Goal: Information Seeking & Learning: Learn about a topic

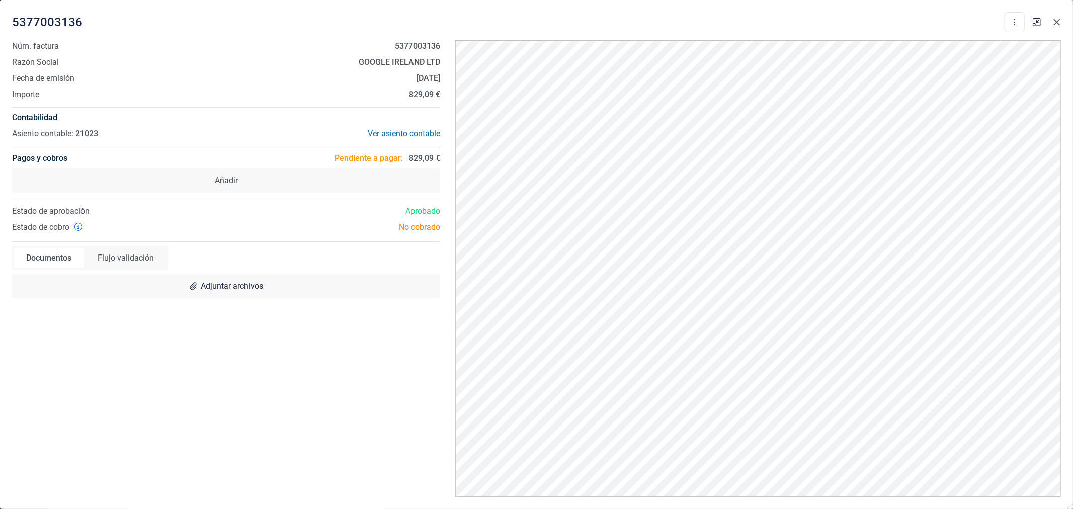
click at [1055, 23] on icon "Close" at bounding box center [1057, 22] width 7 height 7
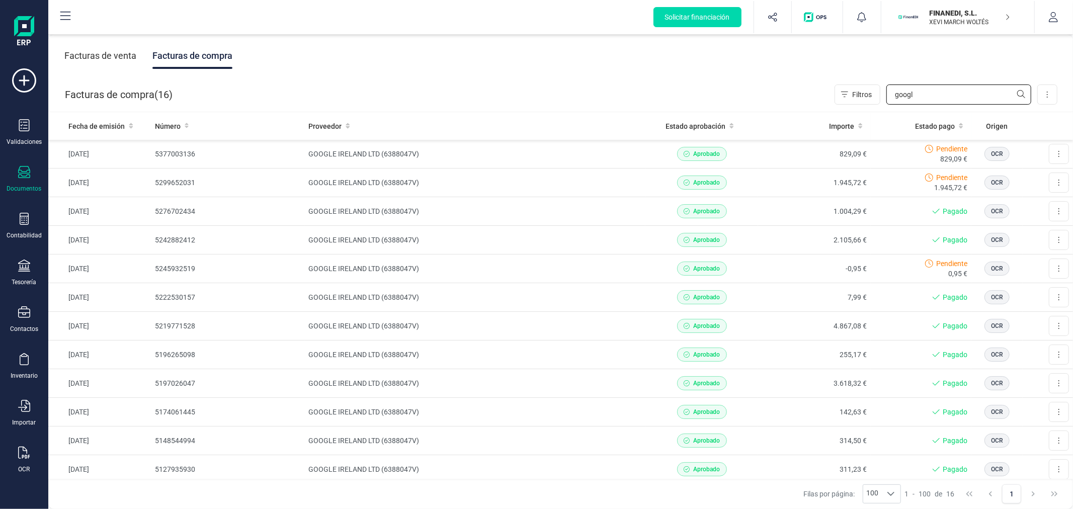
click at [939, 99] on input "googl" at bounding box center [958, 95] width 145 height 20
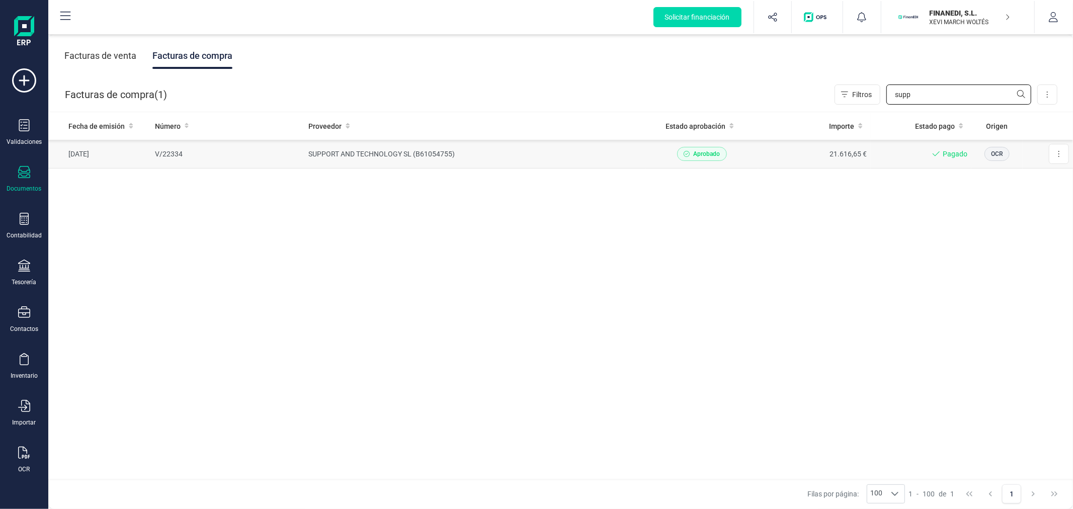
type input "supp"
click at [413, 159] on td "SUPPORT AND TECHNOLOGY SL (B61054755)" at bounding box center [474, 154] width 341 height 29
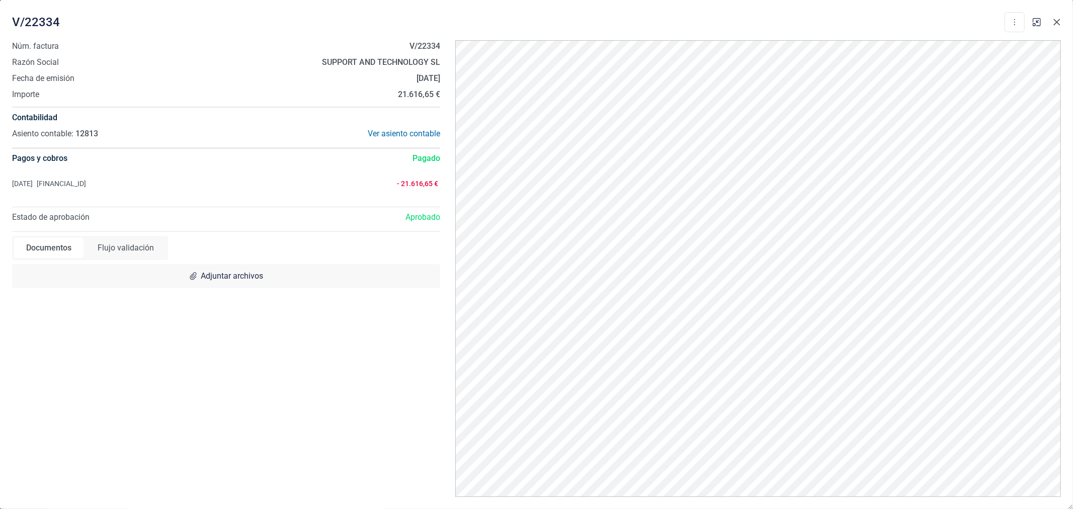
click at [1057, 21] on icon "Close" at bounding box center [1057, 22] width 8 height 8
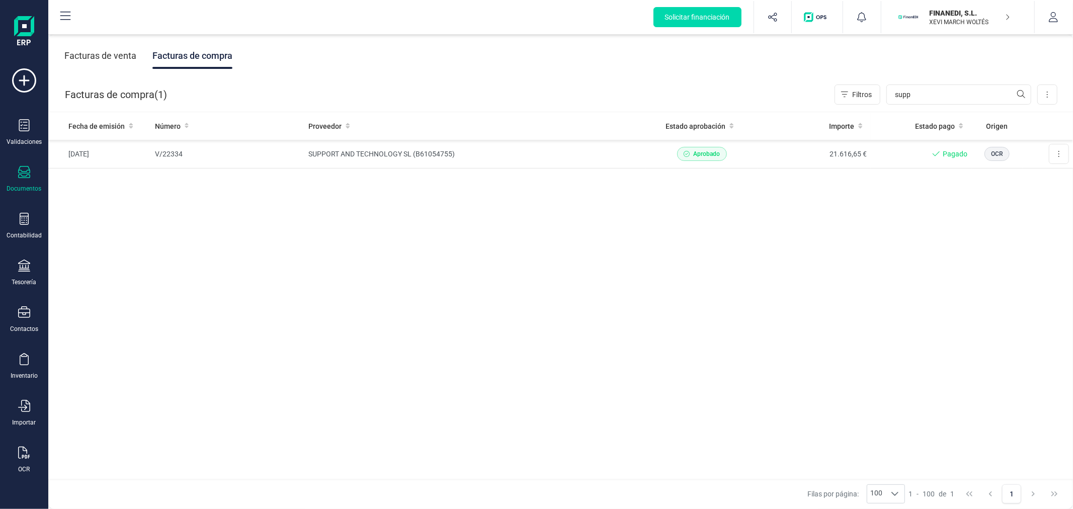
click at [957, 3] on button "FINANEDI, S.L. XEVI MARCH WOLTÉS" at bounding box center [957, 17] width 129 height 32
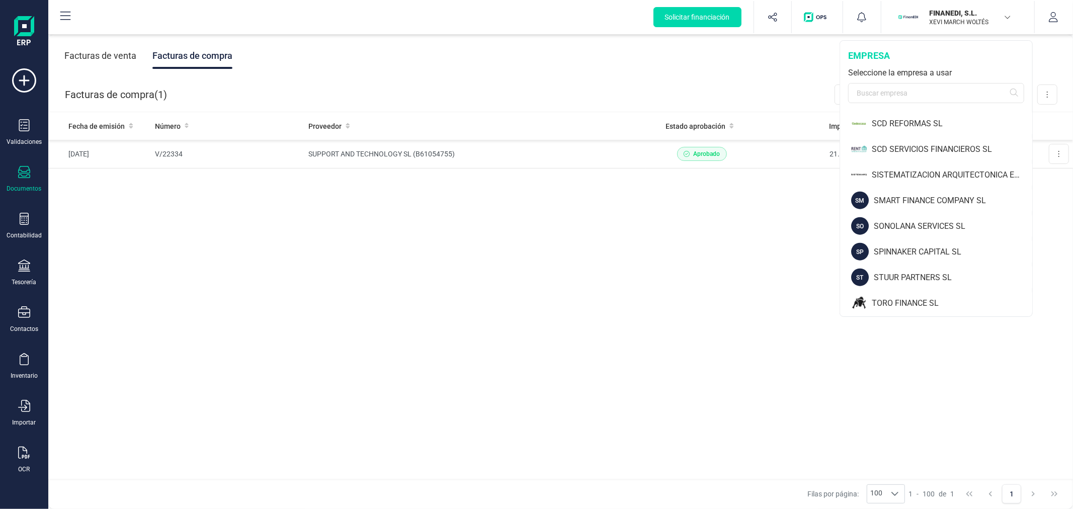
scroll to position [1055, 0]
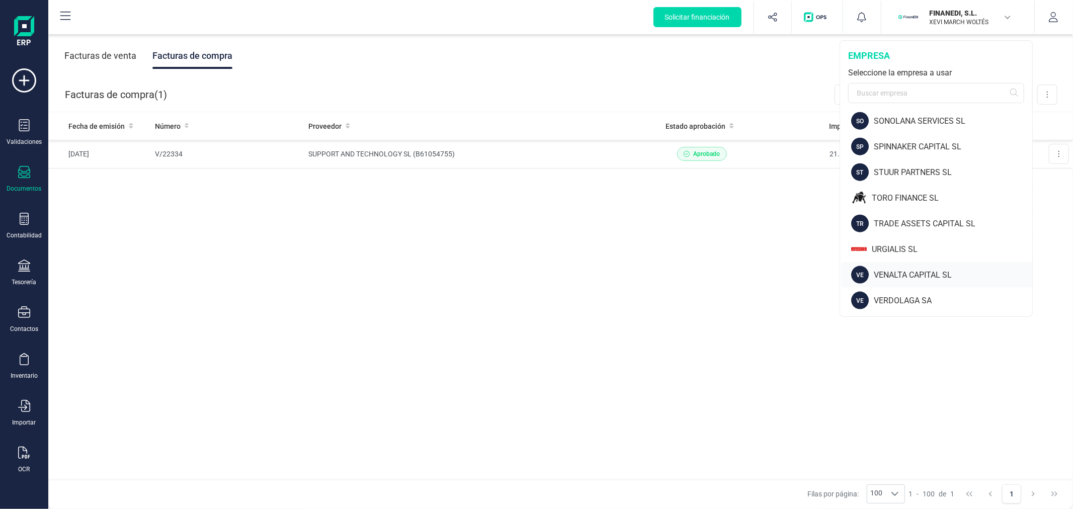
click at [897, 275] on div "VENALTA CAPITAL SL" at bounding box center [953, 275] width 158 height 12
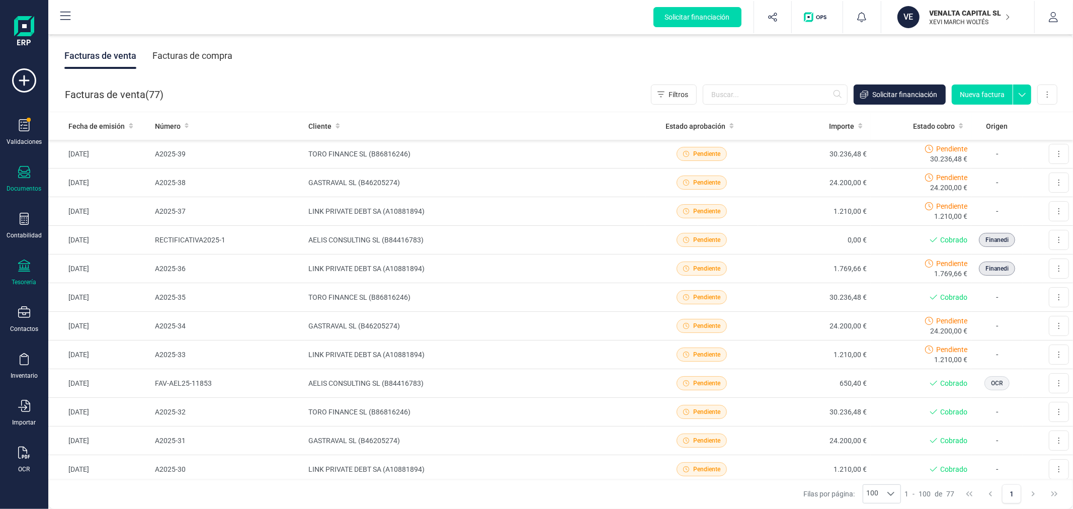
click at [18, 274] on div at bounding box center [24, 267] width 12 height 15
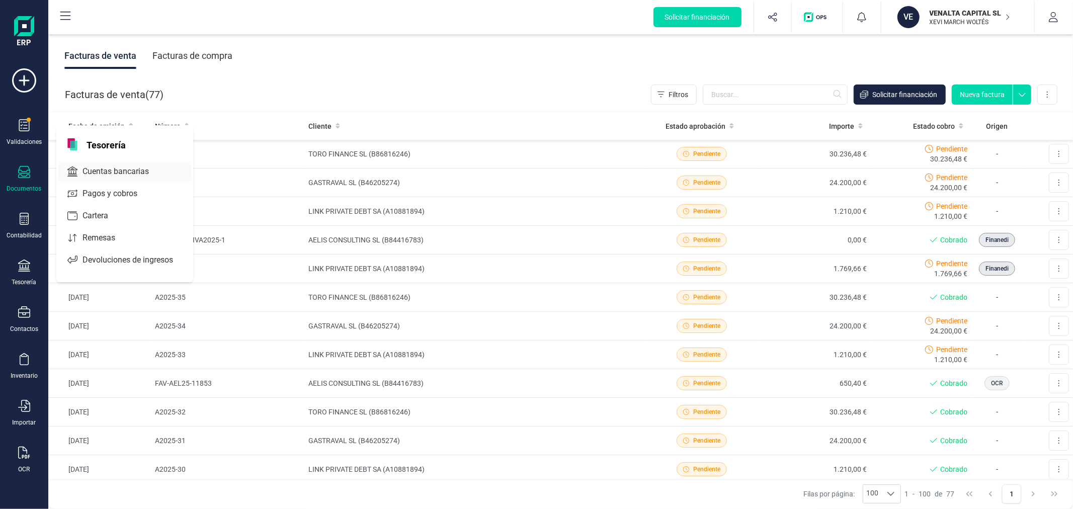
click at [118, 167] on span "Cuentas bancarias" at bounding box center [122, 172] width 89 height 12
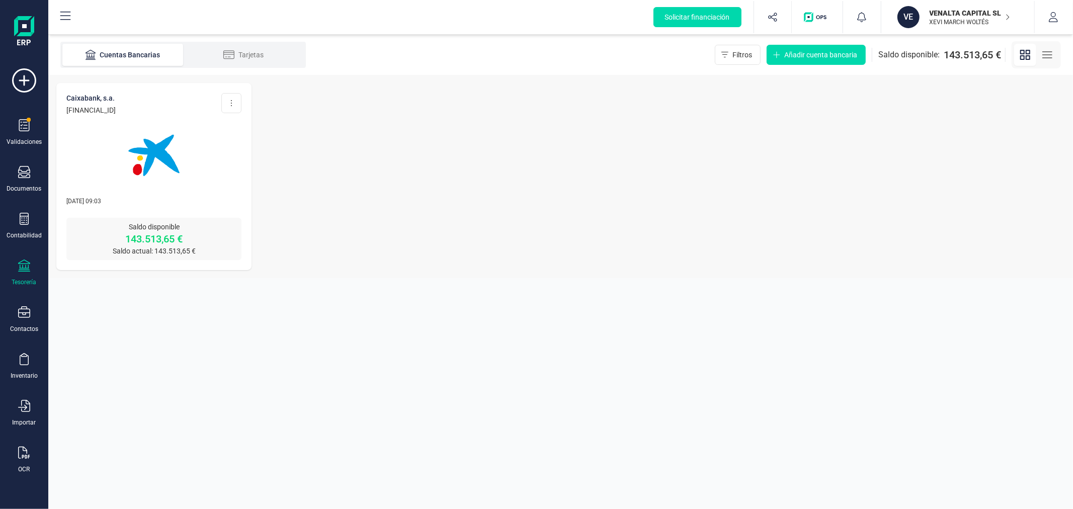
click at [126, 164] on img at bounding box center [154, 155] width 85 height 85
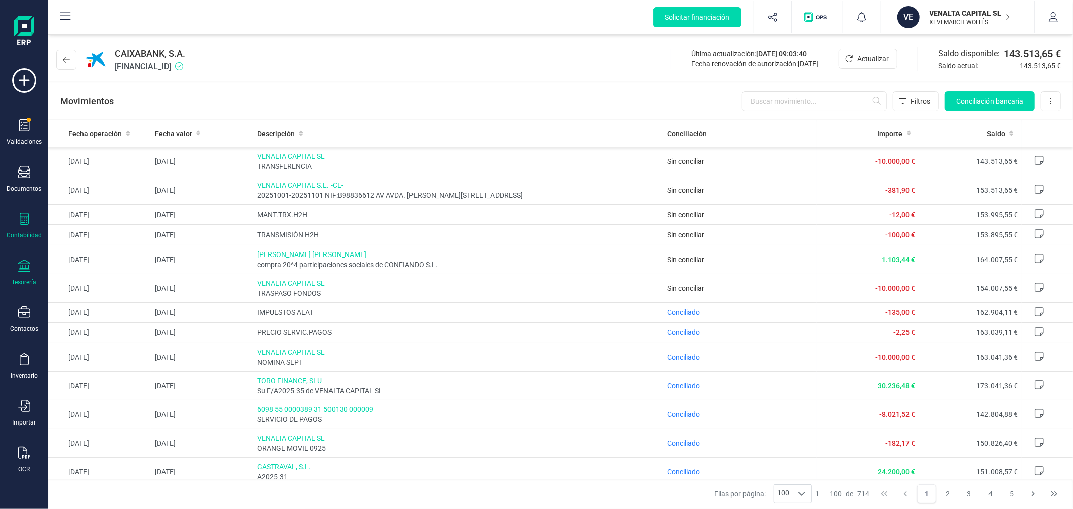
click at [22, 220] on icon at bounding box center [24, 219] width 9 height 12
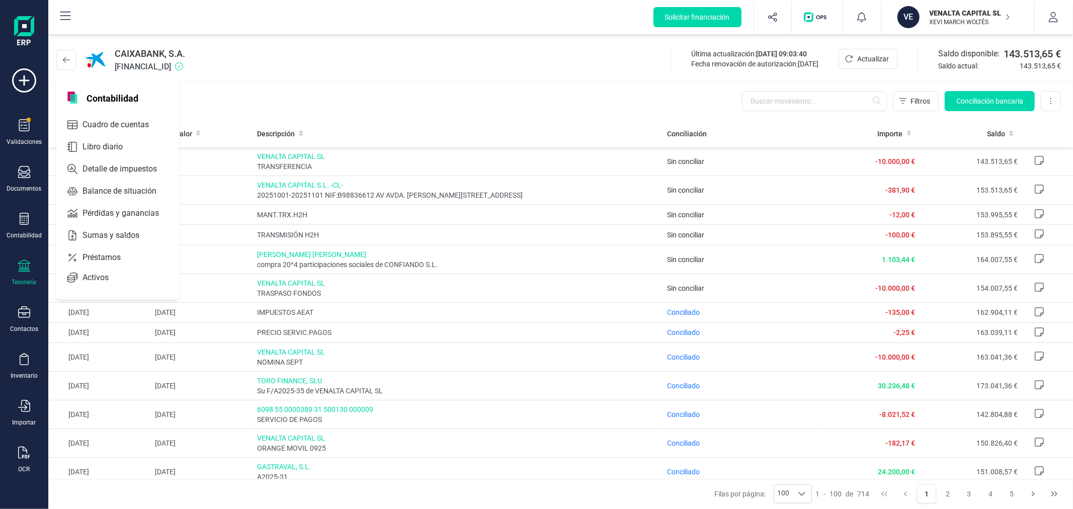
click at [297, 71] on div "CAIXABANK, S.A. ES5421006098911300011233 Última actualización: 15/10/2025 09:03…" at bounding box center [560, 58] width 1025 height 46
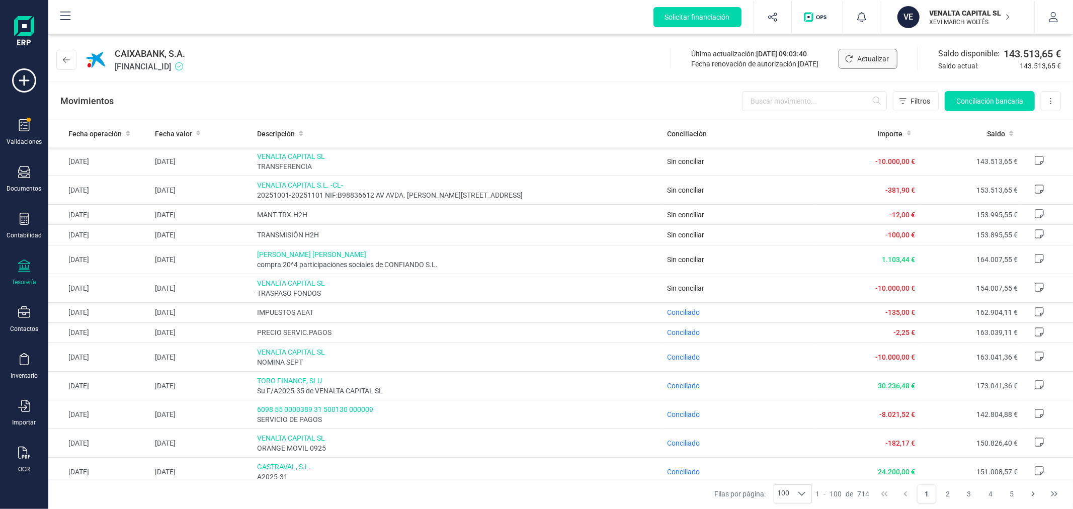
click at [883, 52] on button "Actualizar" at bounding box center [868, 59] width 59 height 20
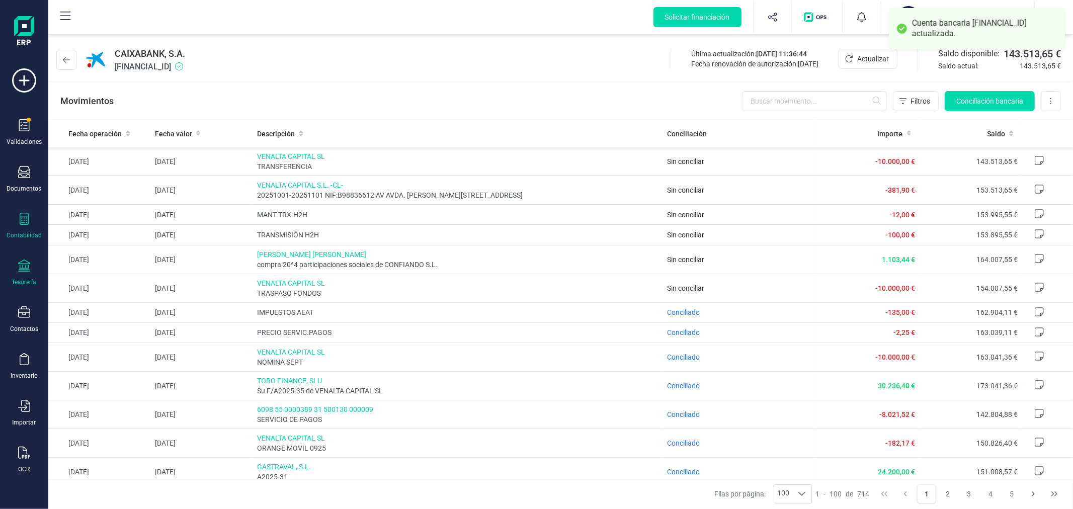
click at [19, 226] on div at bounding box center [24, 220] width 12 height 15
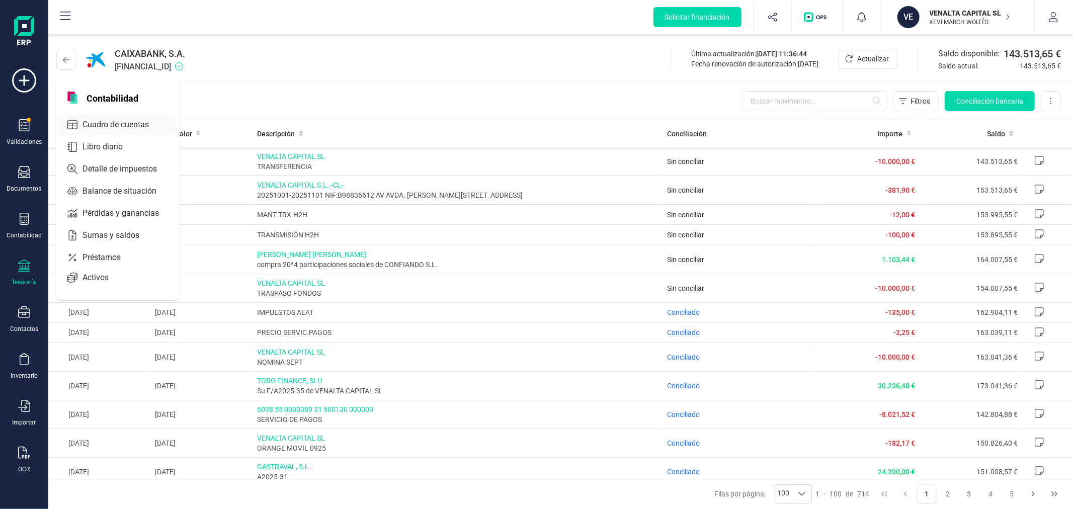
click at [136, 124] on span "Cuadro de cuentas" at bounding box center [122, 125] width 89 height 12
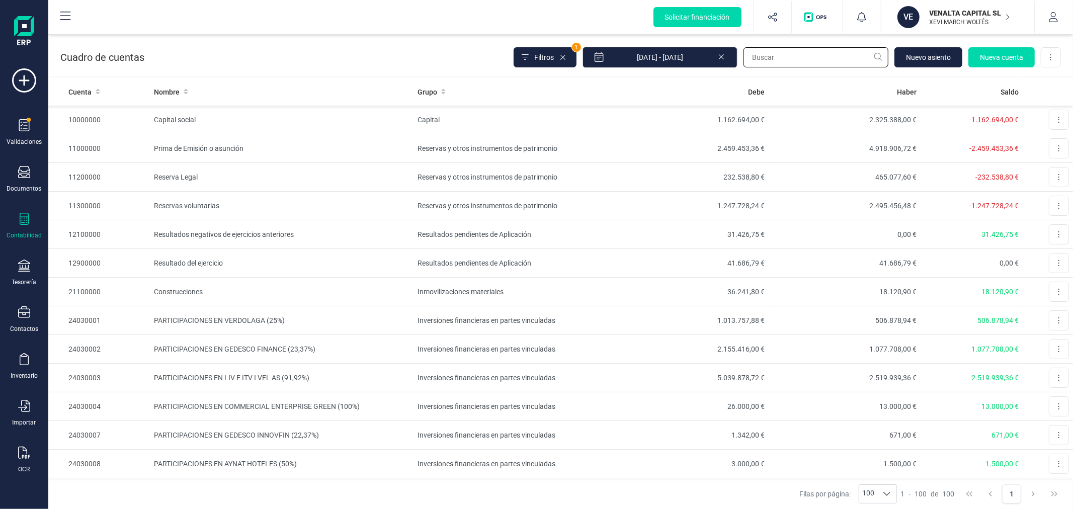
click at [795, 58] on input "text" at bounding box center [815, 57] width 145 height 20
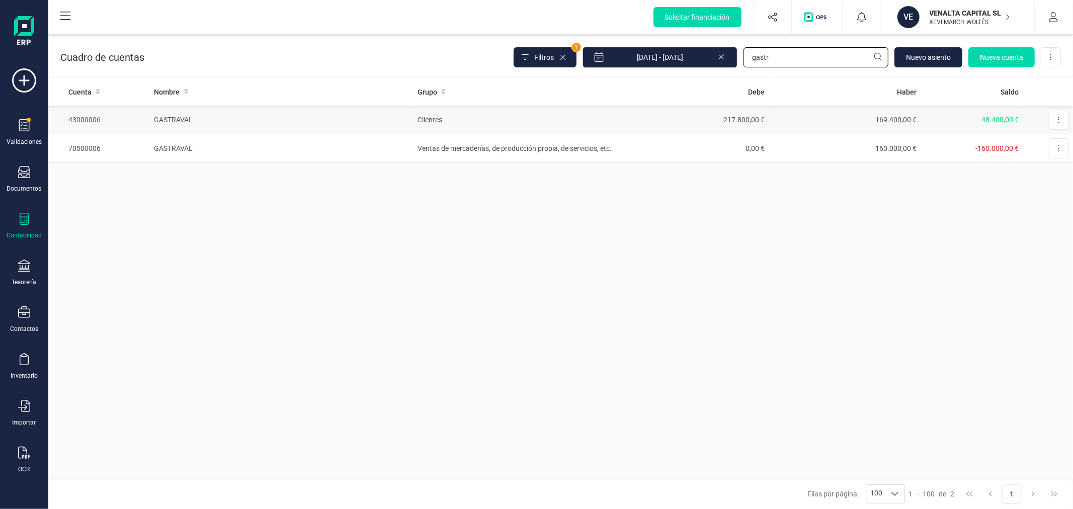
type input "gastr"
click at [349, 118] on td "GASTRAVAL" at bounding box center [282, 120] width 264 height 29
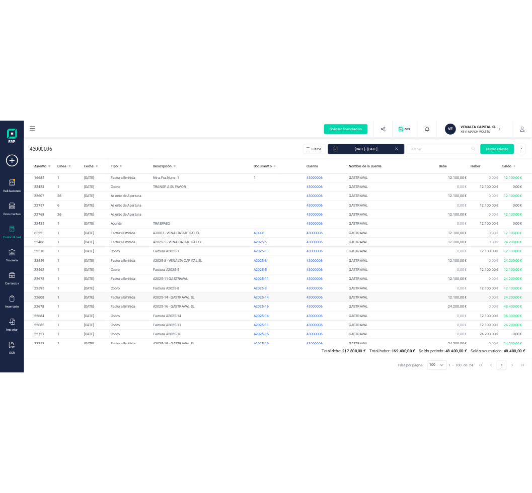
scroll to position [101, 0]
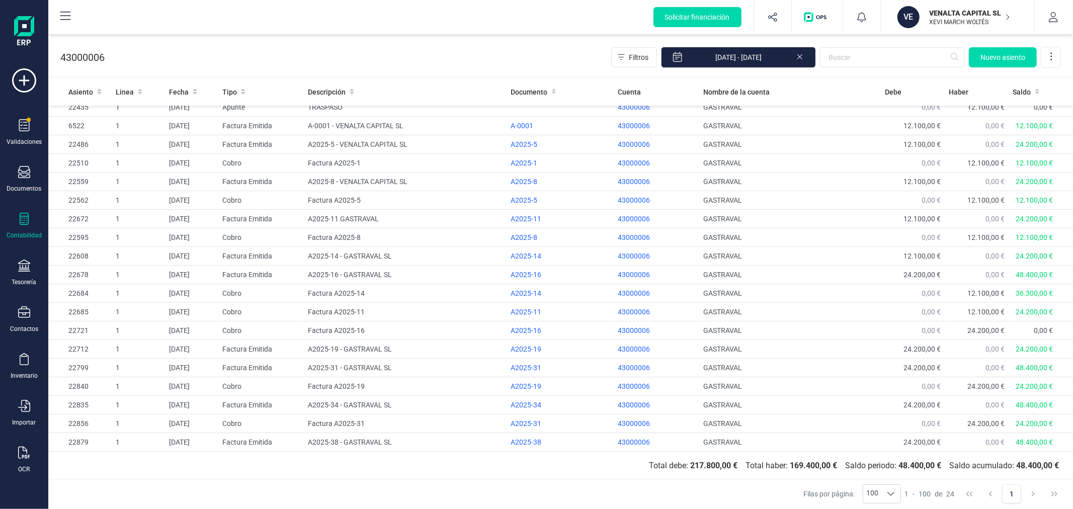
click at [353, 43] on div "43000006 Filtros 01/01/2025 - 15/10/2025 Nuevo asiento" at bounding box center [560, 55] width 1025 height 41
click at [456, 47] on div "43000006 Filtros 01/01/2025 - 15/10/2025 Nuevo asiento" at bounding box center [560, 55] width 1025 height 41
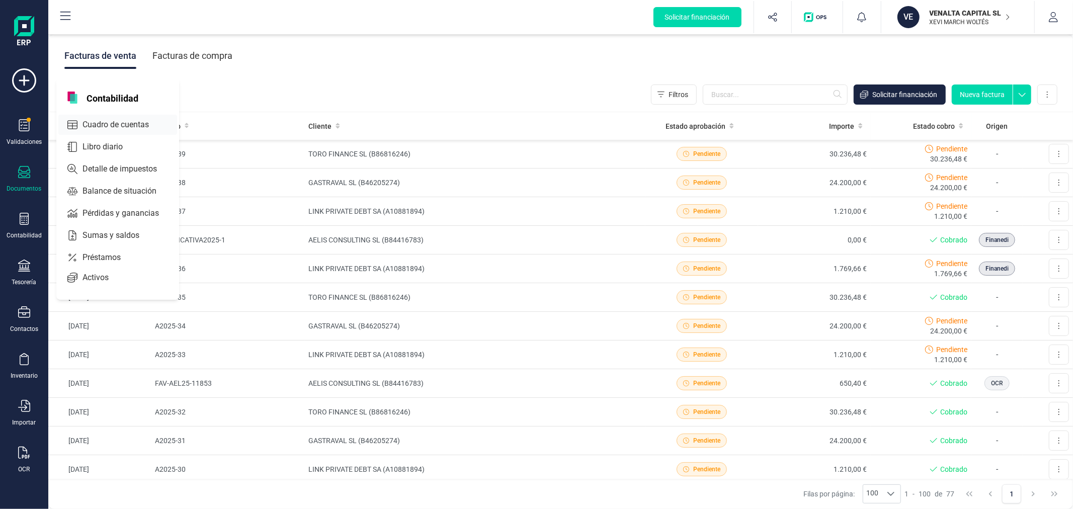
click at [111, 127] on span "Cuadro de cuentas" at bounding box center [122, 125] width 89 height 12
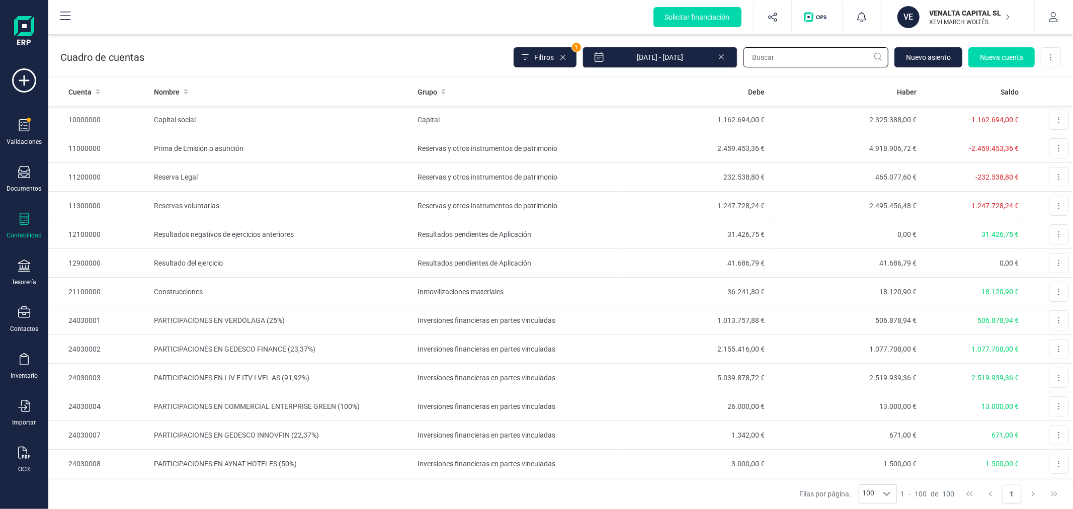
click at [782, 61] on input "text" at bounding box center [815, 57] width 145 height 20
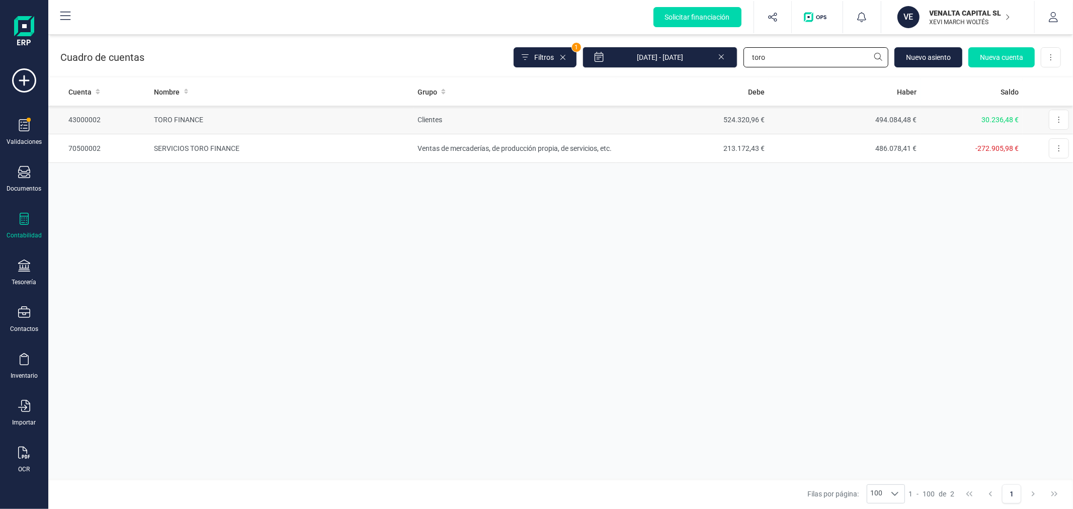
type input "toro"
click at [530, 125] on td "Clientes" at bounding box center [514, 120] width 203 height 29
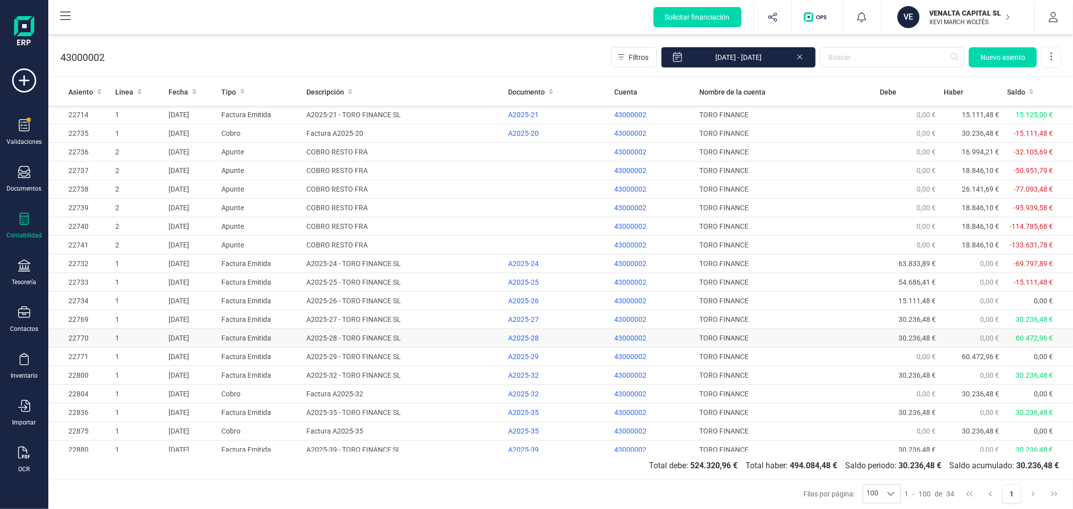
scroll to position [288, 0]
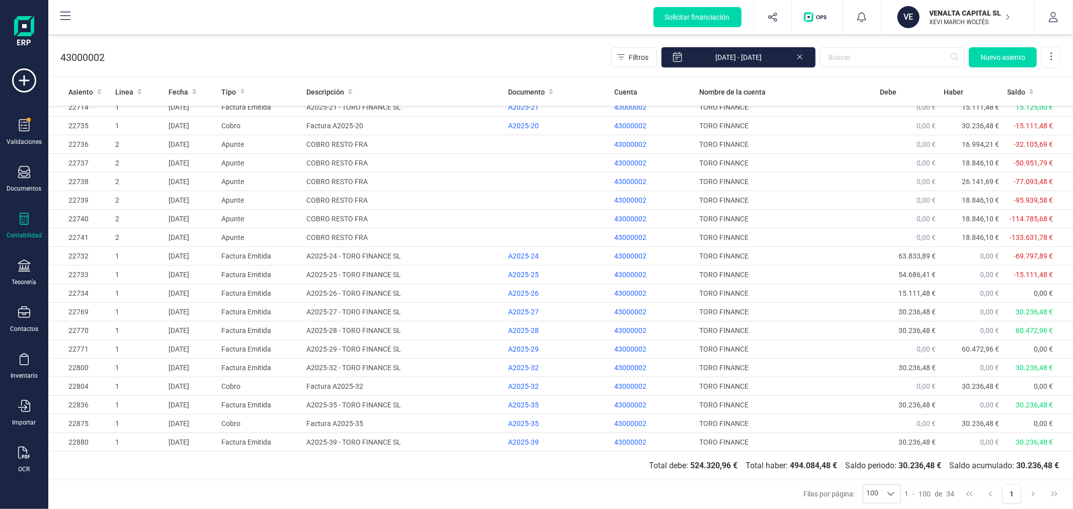
click at [931, 18] on p "XEVI MARCH WOLTÉS" at bounding box center [970, 22] width 80 height 8
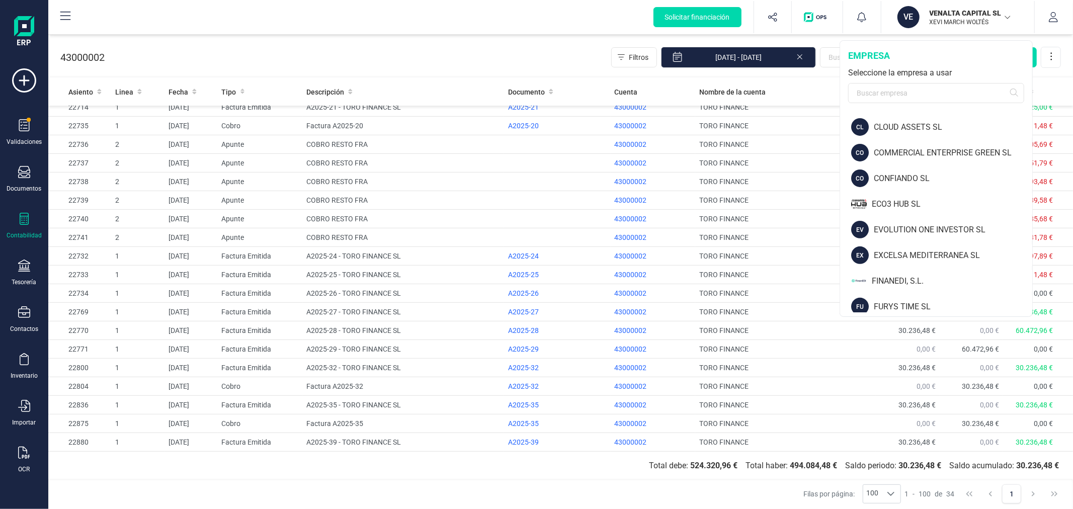
scroll to position [391, 0]
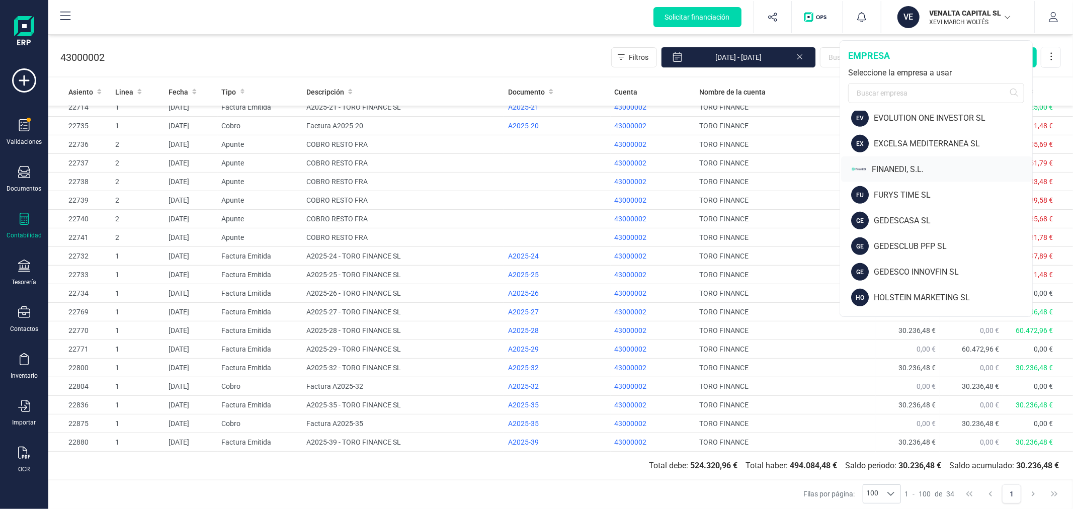
click at [873, 164] on div "FINANEDI, S.L." at bounding box center [952, 169] width 160 height 12
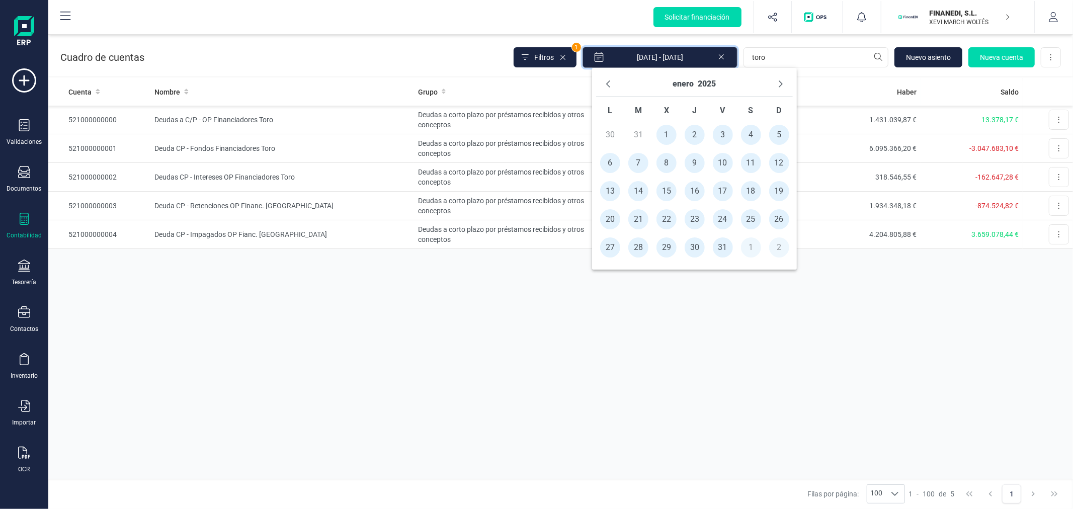
click at [644, 54] on input "01/01/2025 - 15/10/2025" at bounding box center [660, 57] width 155 height 21
click at [690, 86] on button "enero" at bounding box center [683, 84] width 21 height 16
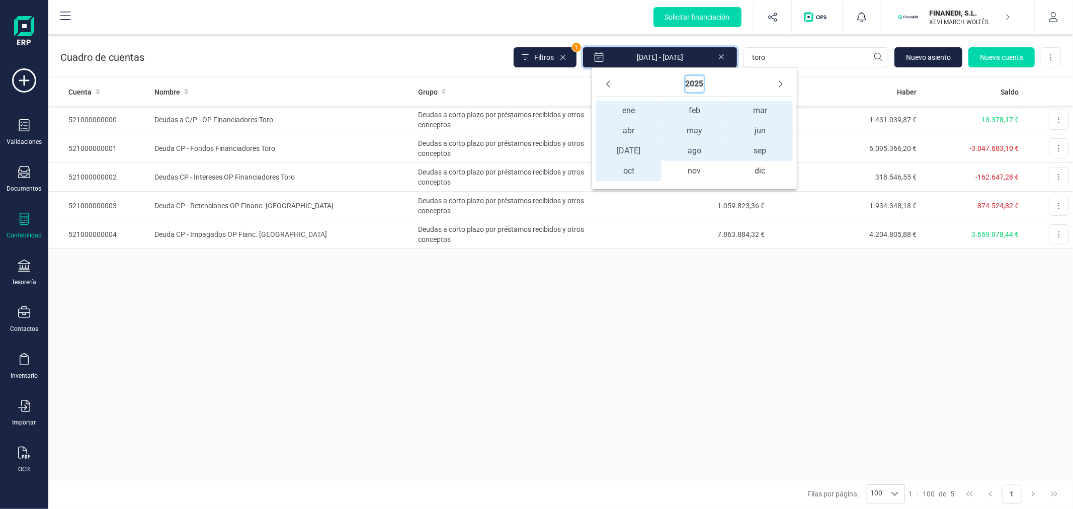
click at [693, 87] on button "2025" at bounding box center [695, 84] width 18 height 16
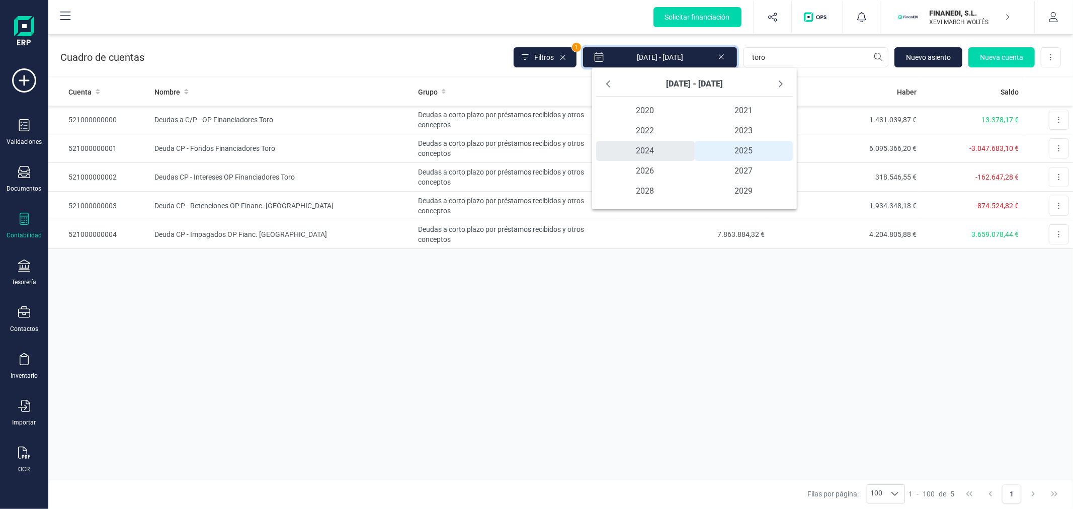
click at [644, 155] on span "2024" at bounding box center [645, 151] width 99 height 20
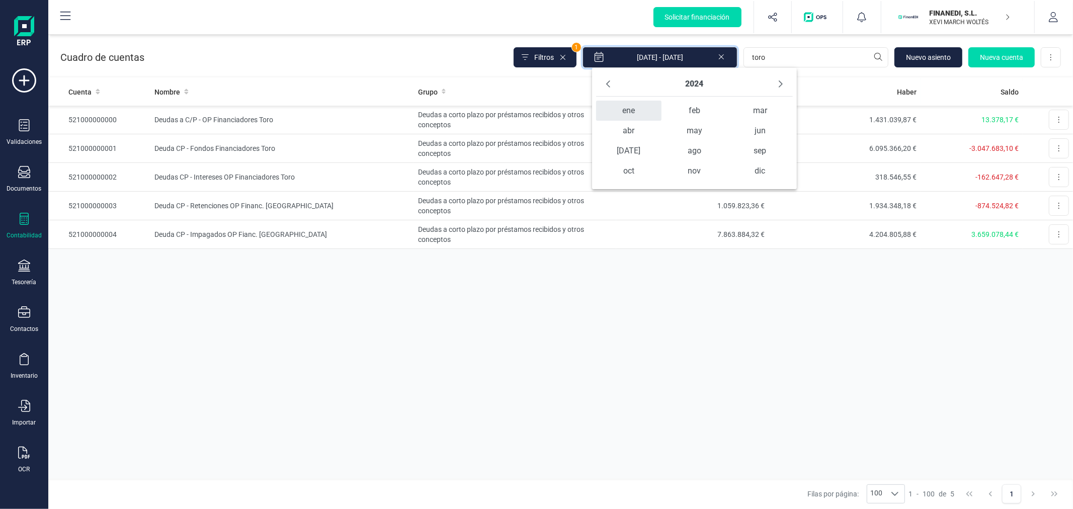
click at [638, 116] on span "ene" at bounding box center [628, 111] width 65 height 20
click at [611, 134] on span "1" at bounding box center [610, 135] width 20 height 20
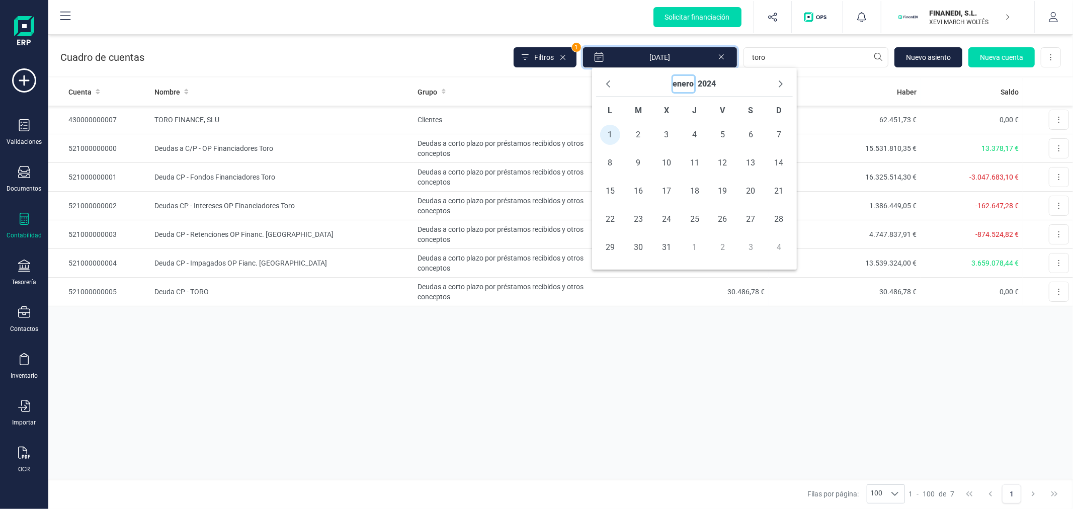
click at [683, 90] on button "enero" at bounding box center [683, 84] width 21 height 16
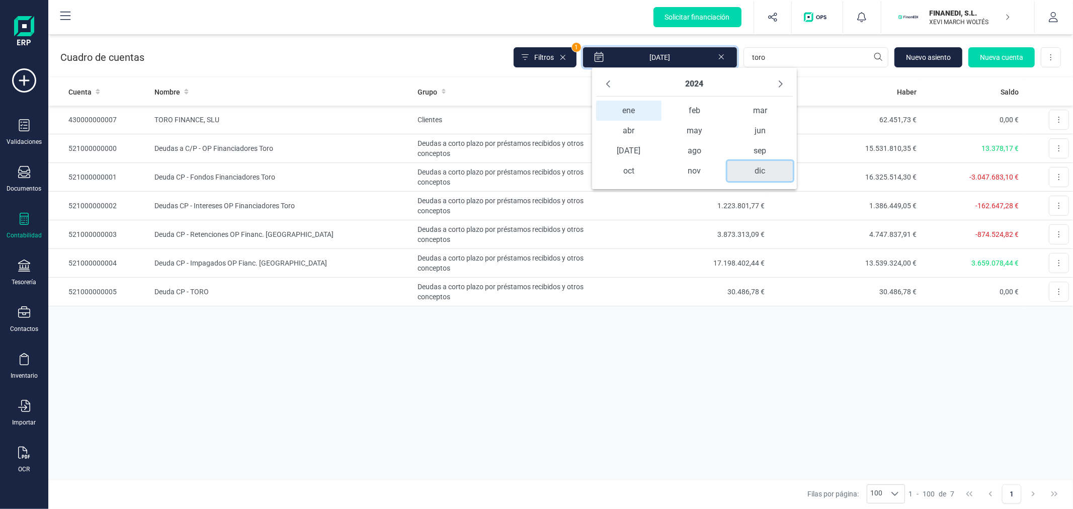
click at [762, 177] on span "dic" at bounding box center [759, 171] width 65 height 20
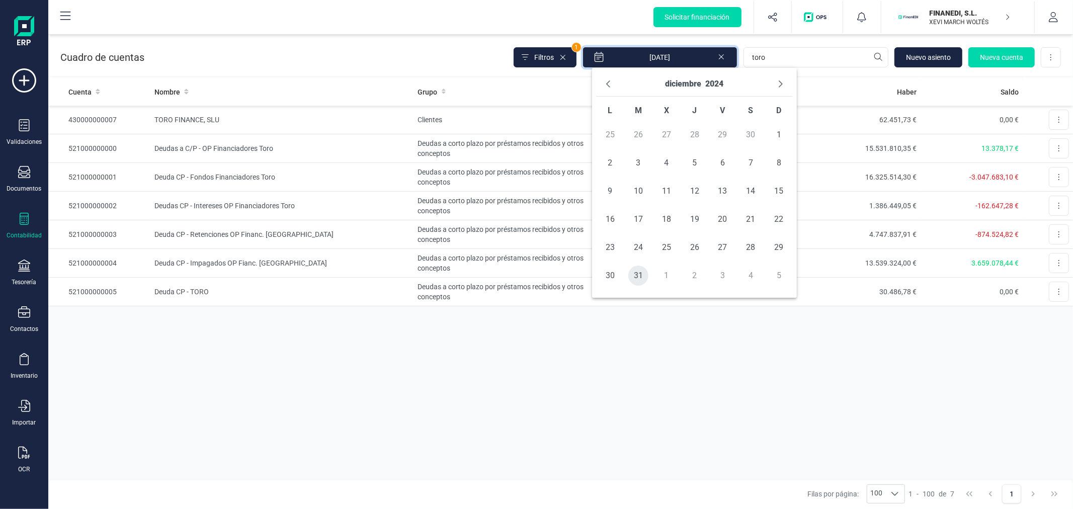
click at [636, 276] on span "31" at bounding box center [638, 276] width 20 height 20
type input "01/01/2024 - 31/12/2024"
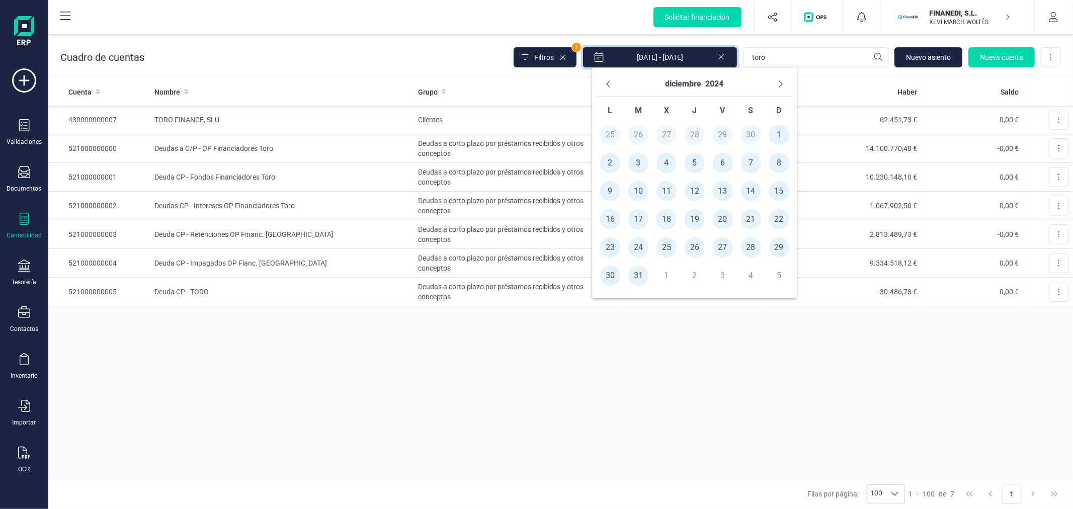
click at [548, 402] on div "Cuenta Nombre Grupo Debe Haber Saldo 430000000007 TORO FINANCE, SLU Clientes 62…" at bounding box center [560, 278] width 1025 height 401
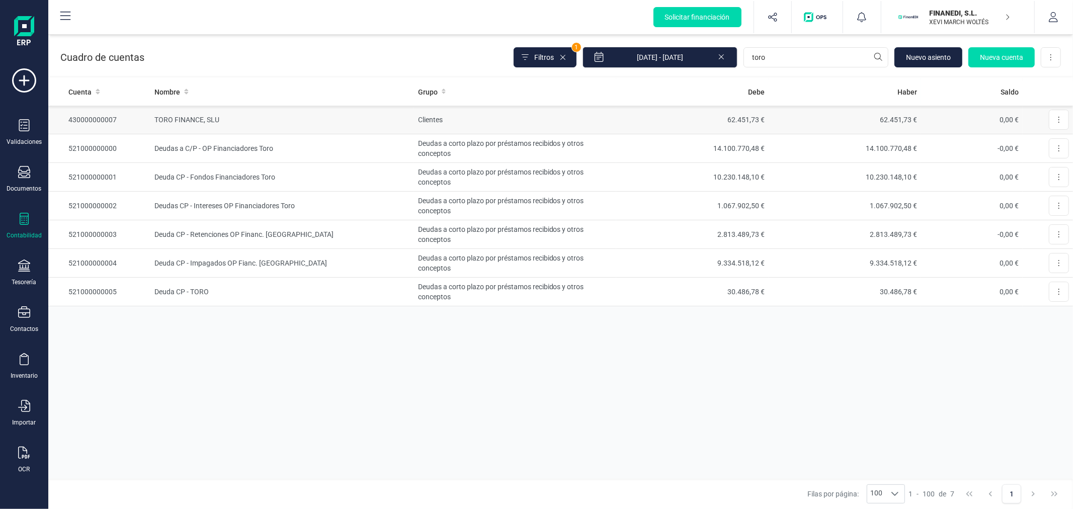
click at [421, 117] on td "Clientes" at bounding box center [515, 120] width 203 height 29
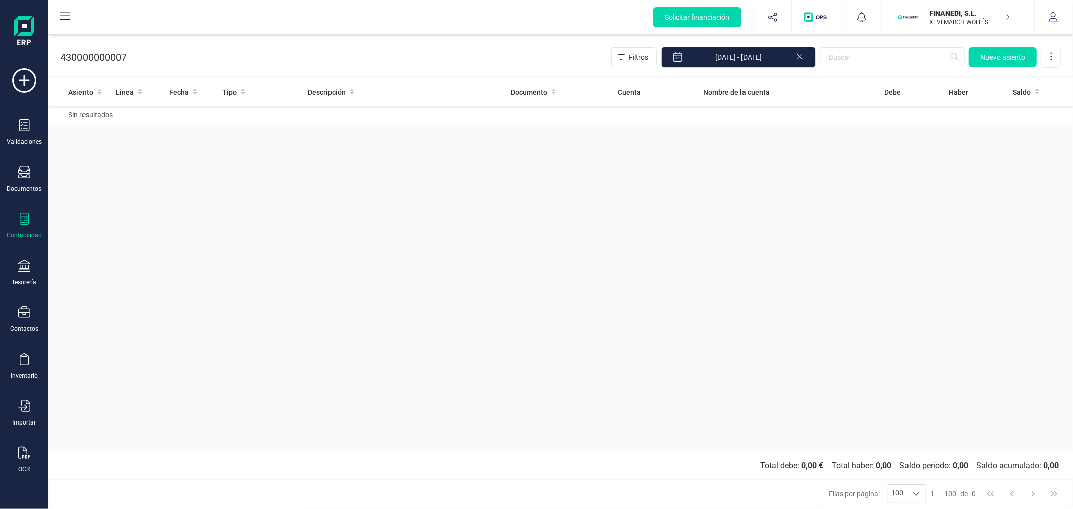
click at [801, 57] on icon at bounding box center [799, 56] width 5 height 5
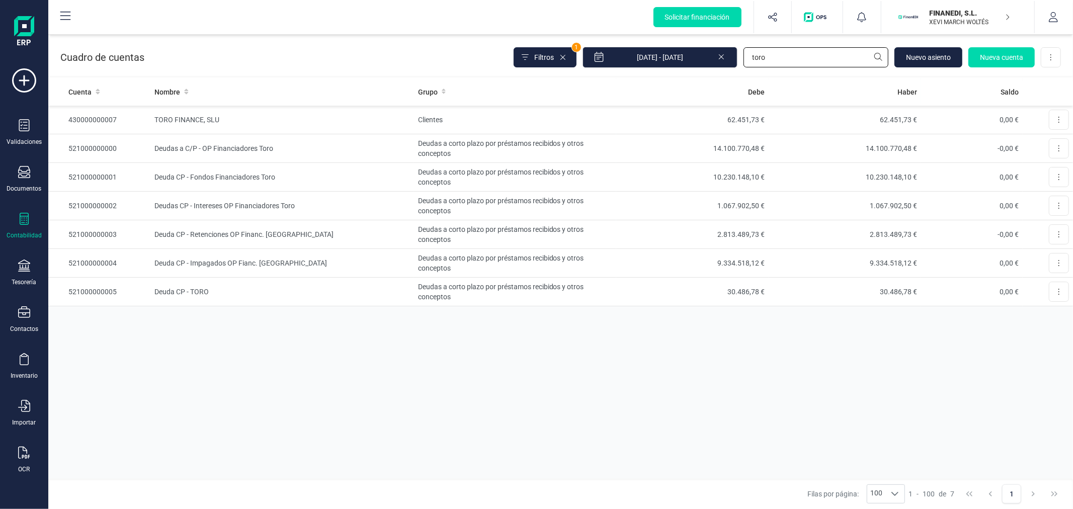
click at [810, 61] on input "toro" at bounding box center [815, 57] width 145 height 20
click at [806, 57] on input "toro" at bounding box center [815, 57] width 145 height 20
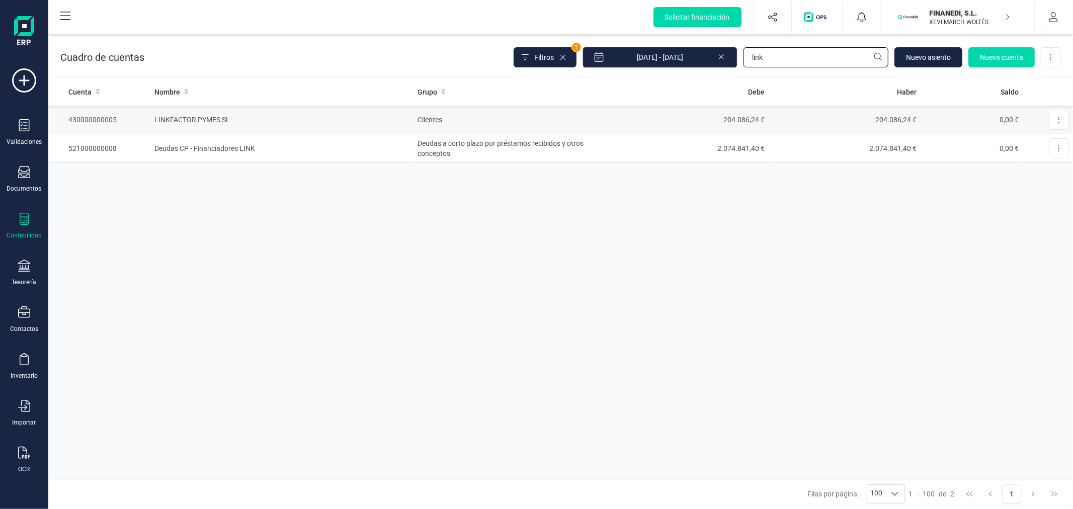
type input "link"
click at [565, 118] on td "Clientes" at bounding box center [514, 120] width 203 height 29
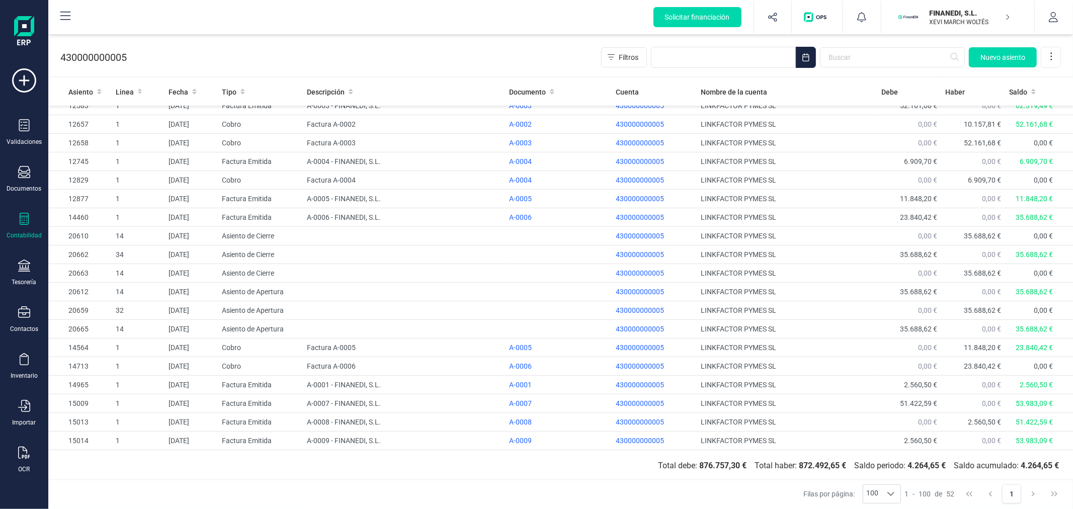
scroll to position [121, 0]
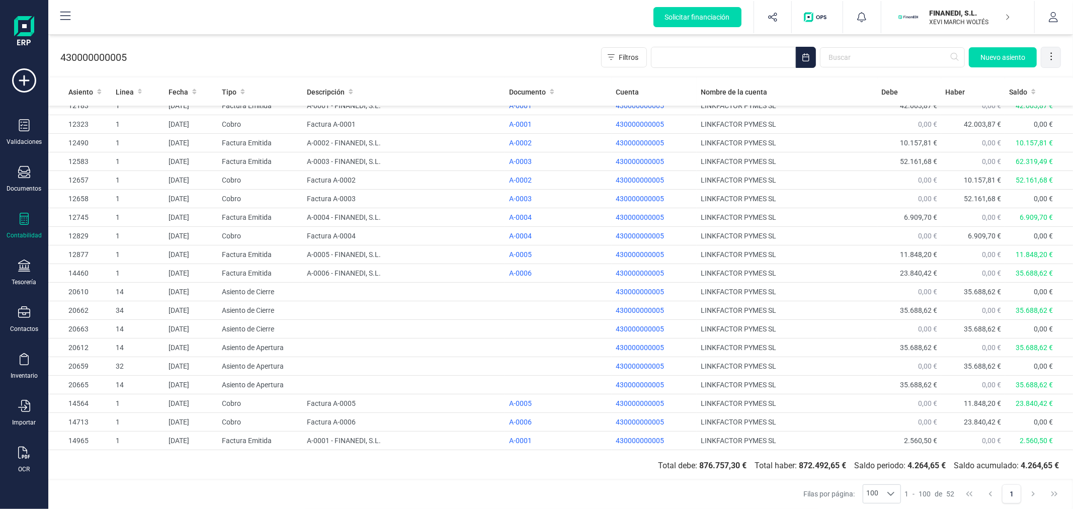
click at [1054, 51] on icon at bounding box center [1051, 56] width 10 height 10
click at [1005, 82] on span "Exportar Excel" at bounding box center [1017, 81] width 72 height 8
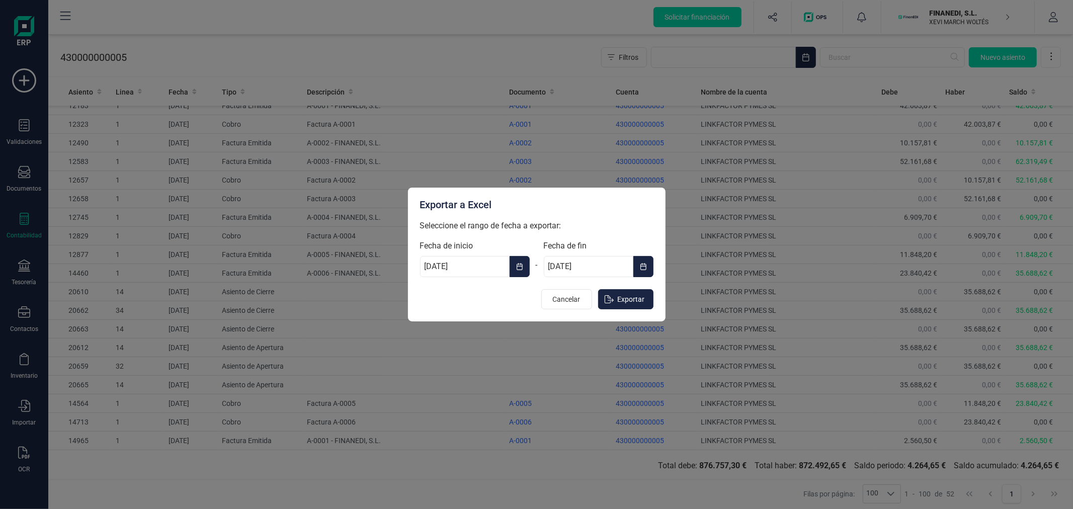
click at [523, 269] on span "Choose Date" at bounding box center [524, 267] width 2 height 12
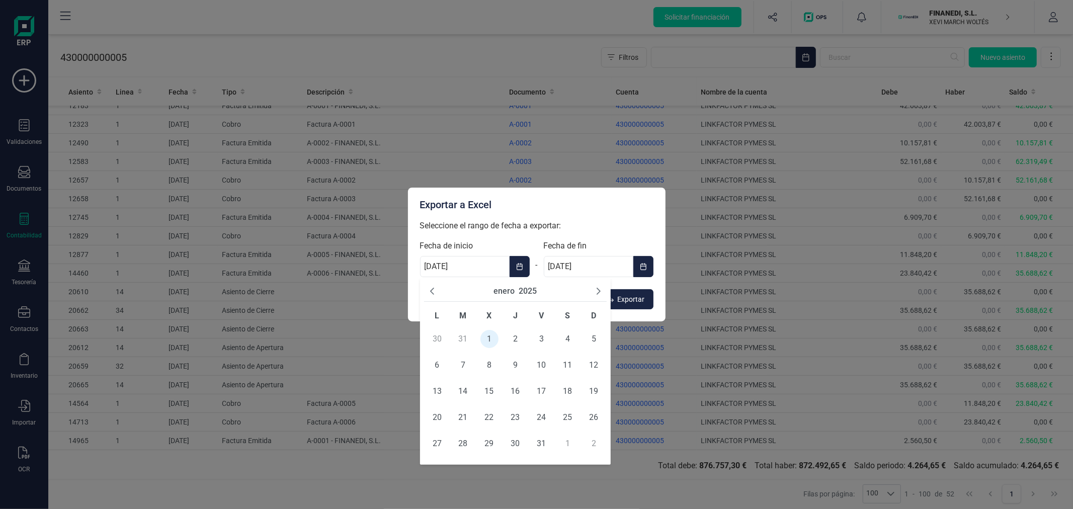
click at [525, 288] on button "2025" at bounding box center [528, 291] width 18 height 12
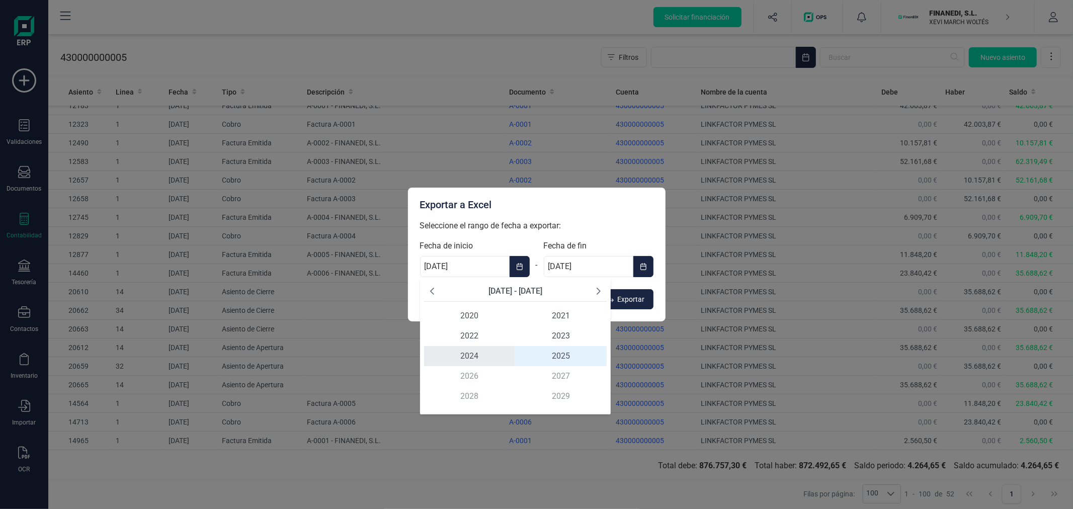
click at [481, 362] on span "2024" at bounding box center [470, 356] width 92 height 20
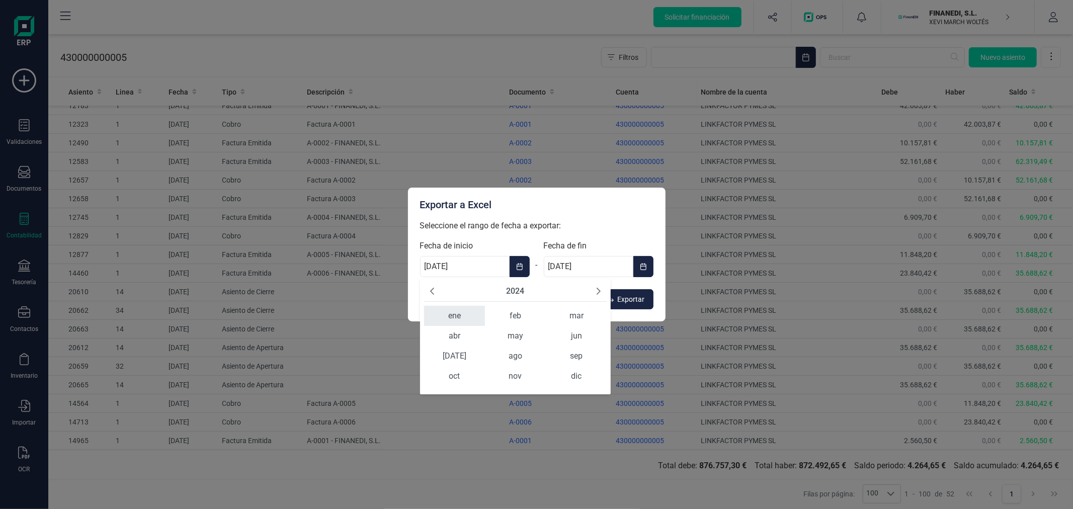
click at [458, 315] on span "ene" at bounding box center [454, 316] width 61 height 20
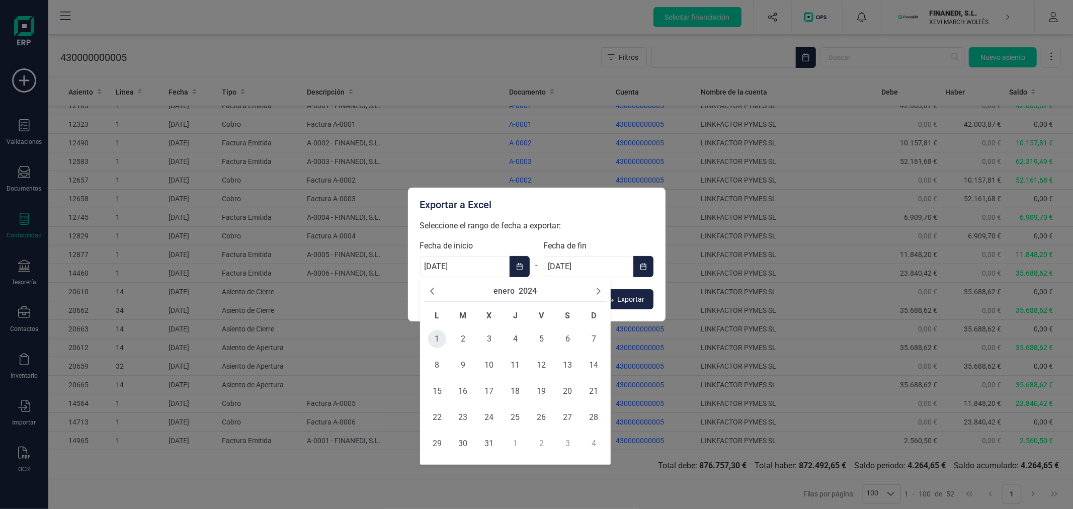
click at [440, 342] on span "1" at bounding box center [437, 339] width 18 height 18
type input "01/01/2024"
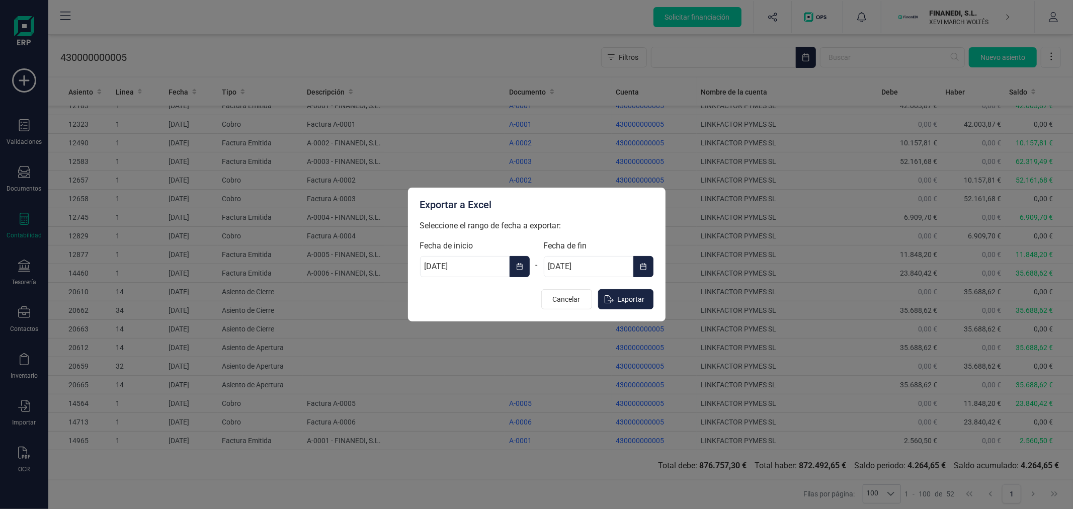
click at [645, 259] on button "Choose Date" at bounding box center [643, 266] width 20 height 21
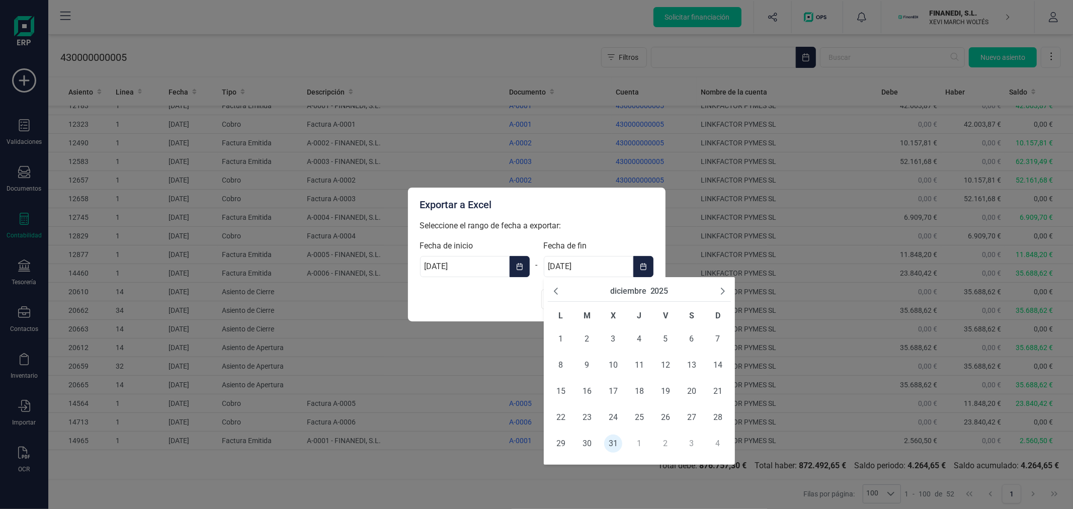
click at [656, 290] on button "2025" at bounding box center [659, 291] width 18 height 12
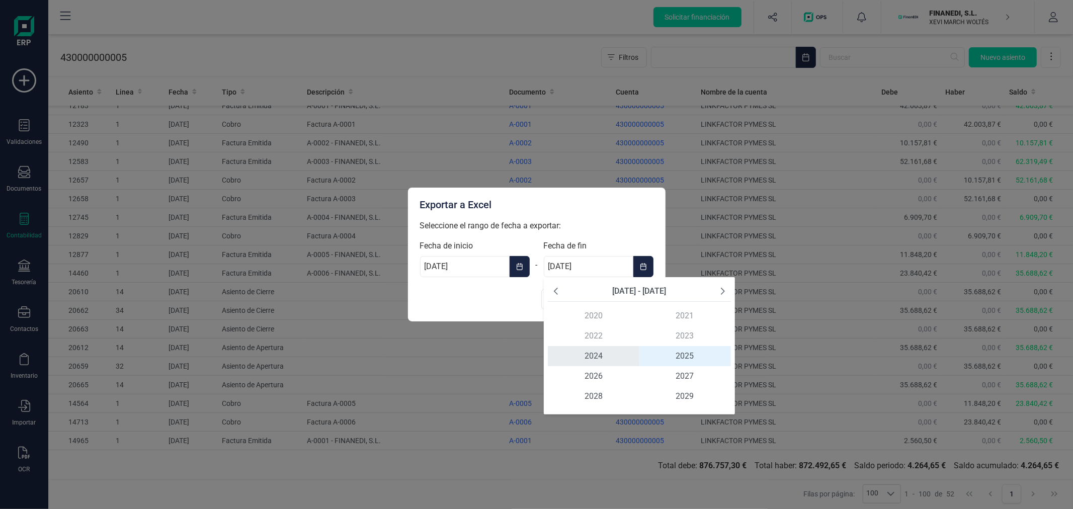
click at [599, 353] on span "2024" at bounding box center [594, 356] width 92 height 20
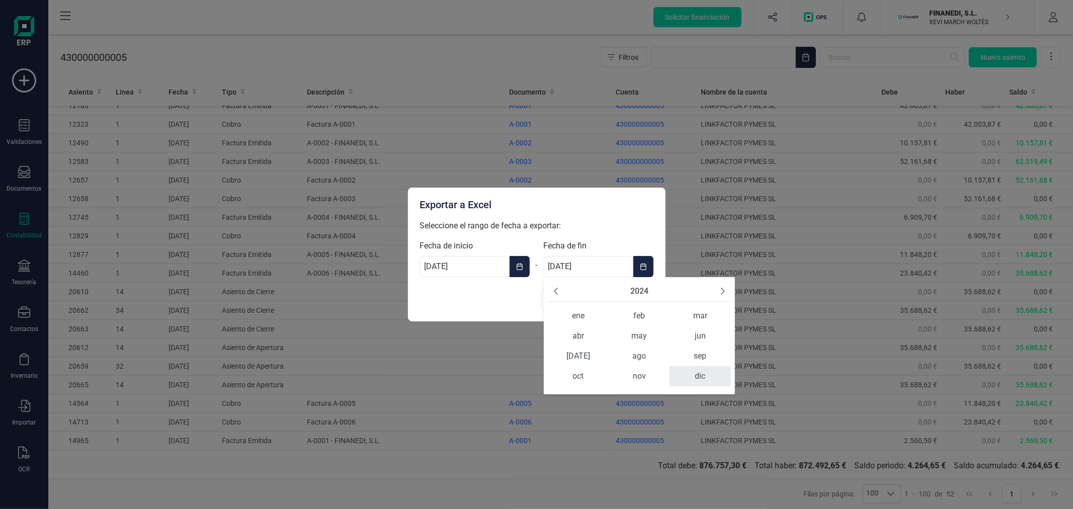
click at [700, 375] on span "dic" at bounding box center [700, 376] width 61 height 20
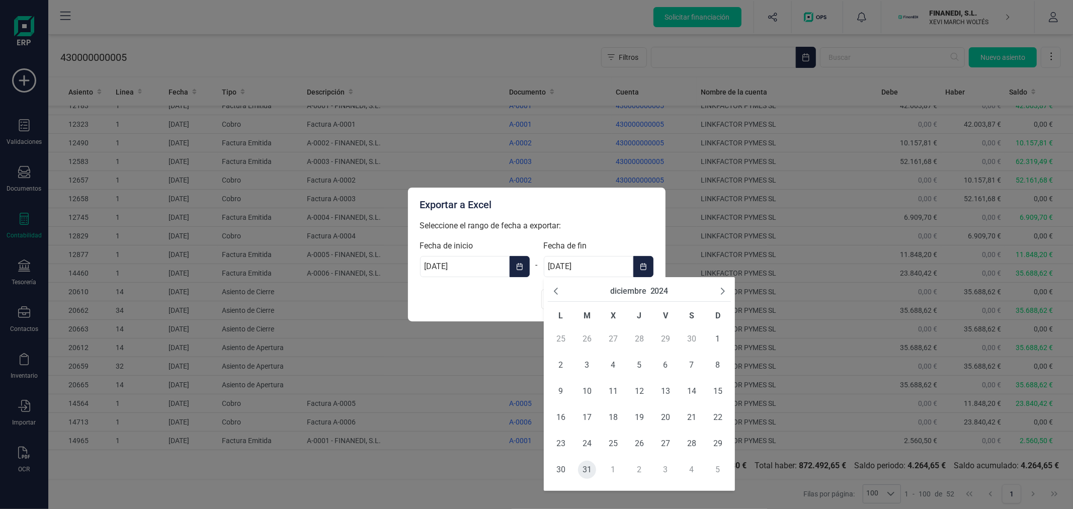
click at [589, 461] on span "31" at bounding box center [587, 470] width 18 height 18
type input "[DATE]"
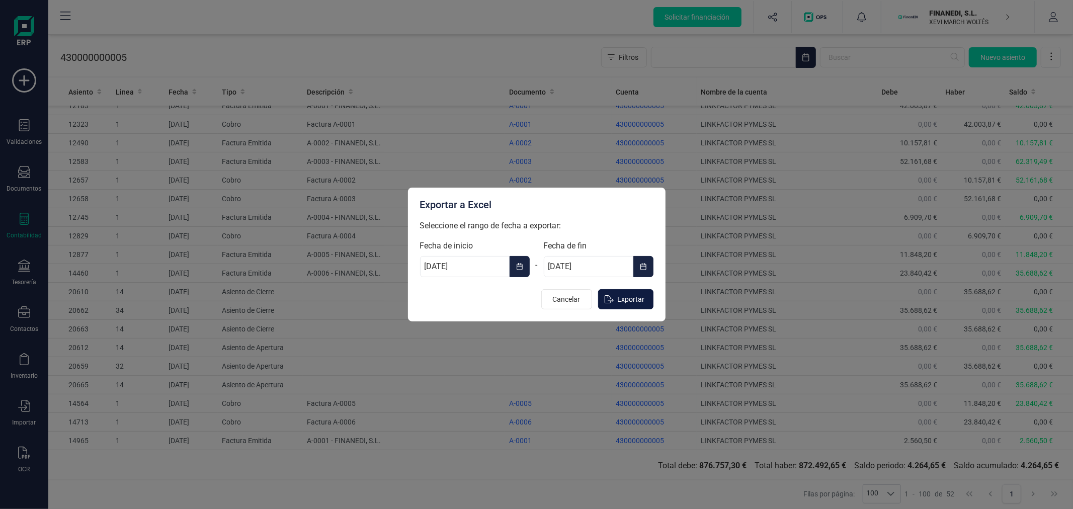
click at [635, 297] on span "Exportar" at bounding box center [631, 299] width 27 height 10
type input "[DATE]"
type input "31/12/2025"
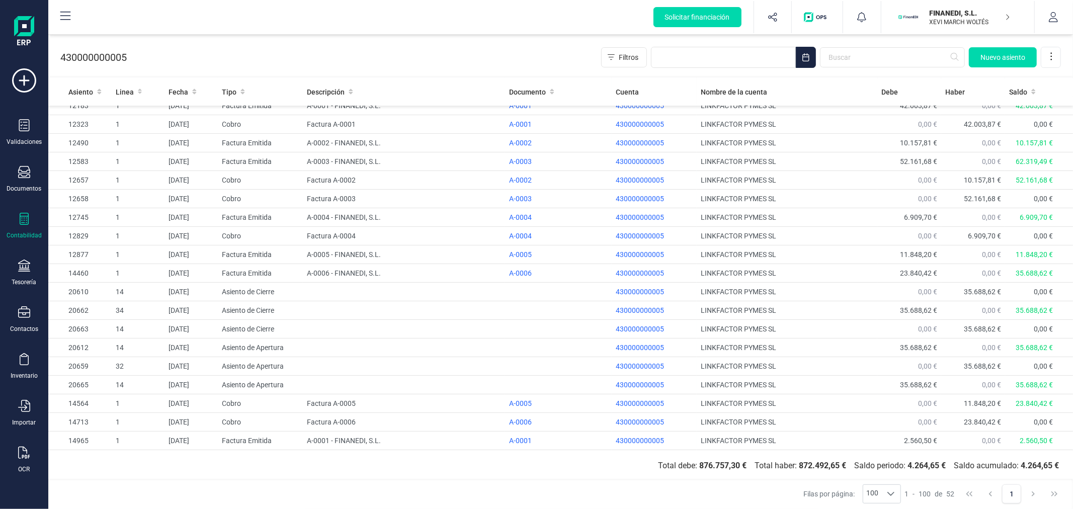
click at [968, 14] on p "FINANEDI, S.L." at bounding box center [970, 13] width 80 height 10
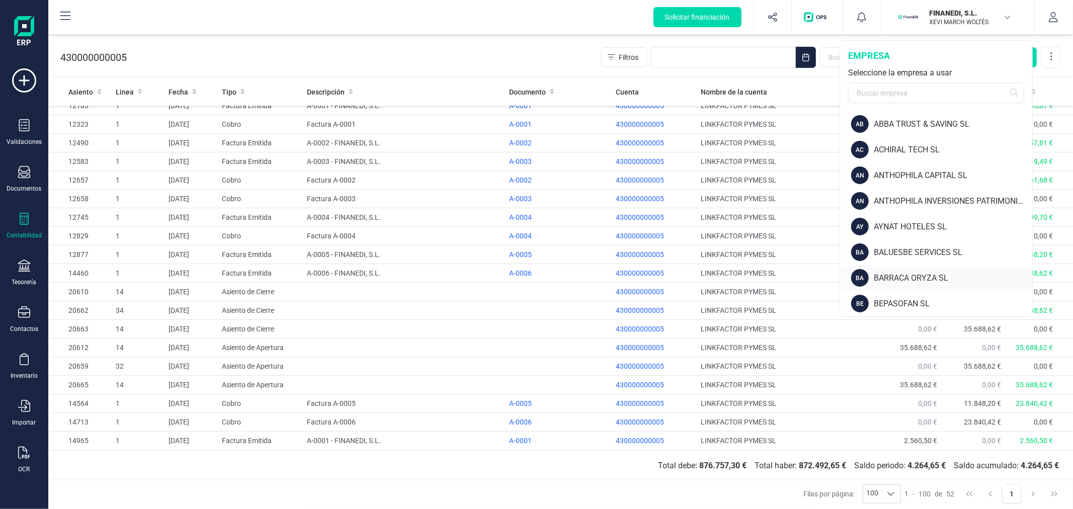
scroll to position [112, 0]
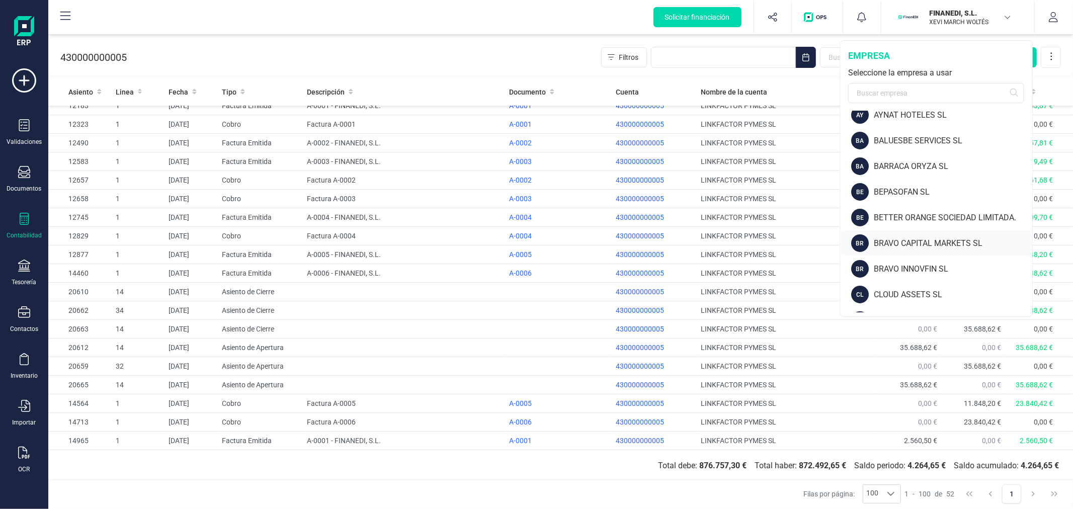
click at [902, 249] on div "BRAVO CAPITAL MARKETS SL" at bounding box center [953, 243] width 158 height 12
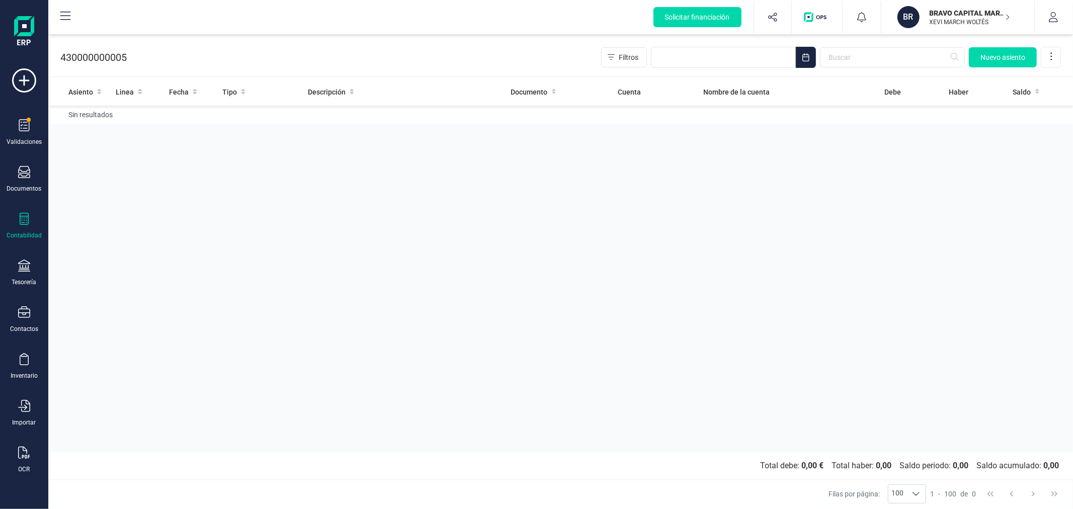
click at [15, 231] on div "Contabilidad" at bounding box center [24, 226] width 40 height 27
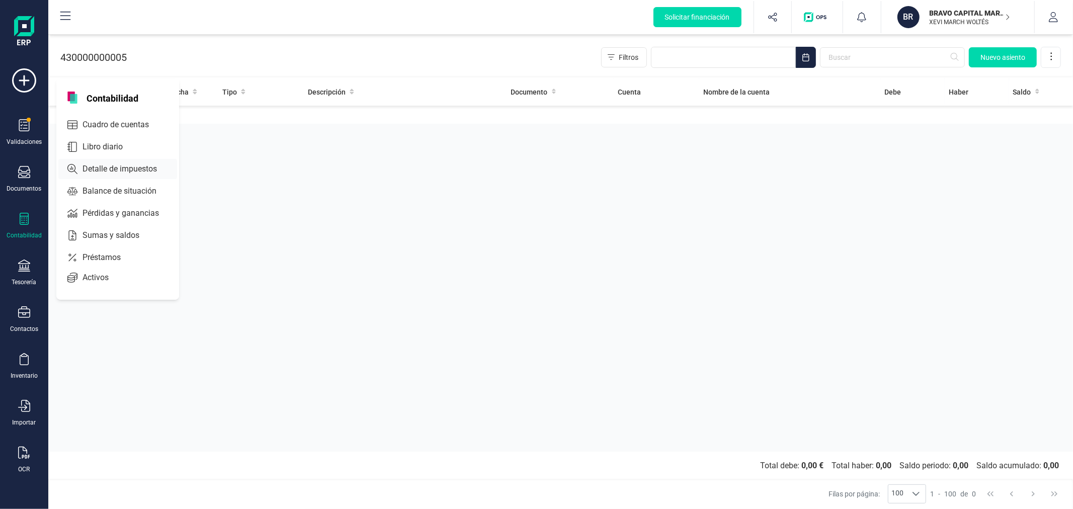
click at [121, 170] on span "Detalle de impuestos" at bounding box center [126, 169] width 97 height 12
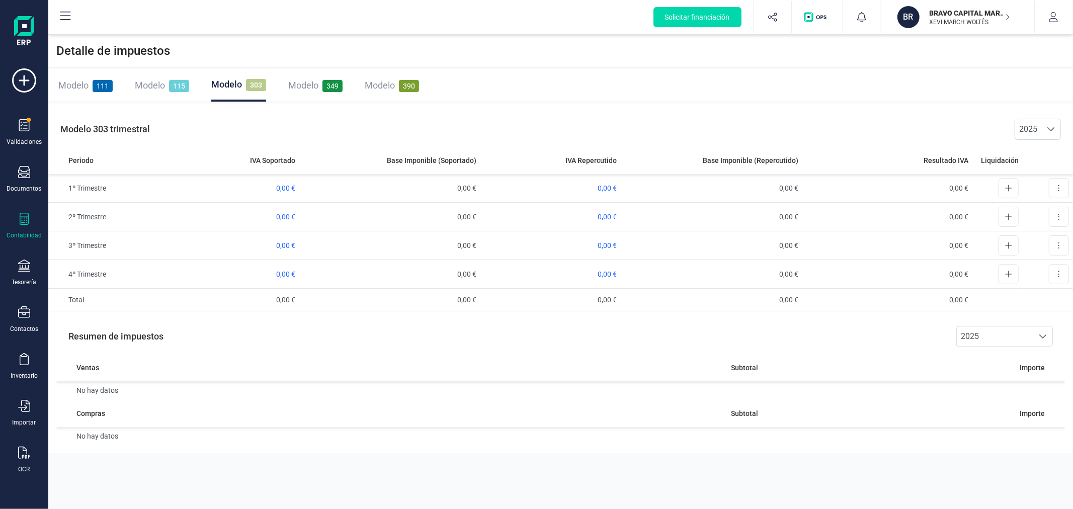
click at [82, 84] on span "Modelo" at bounding box center [73, 85] width 30 height 11
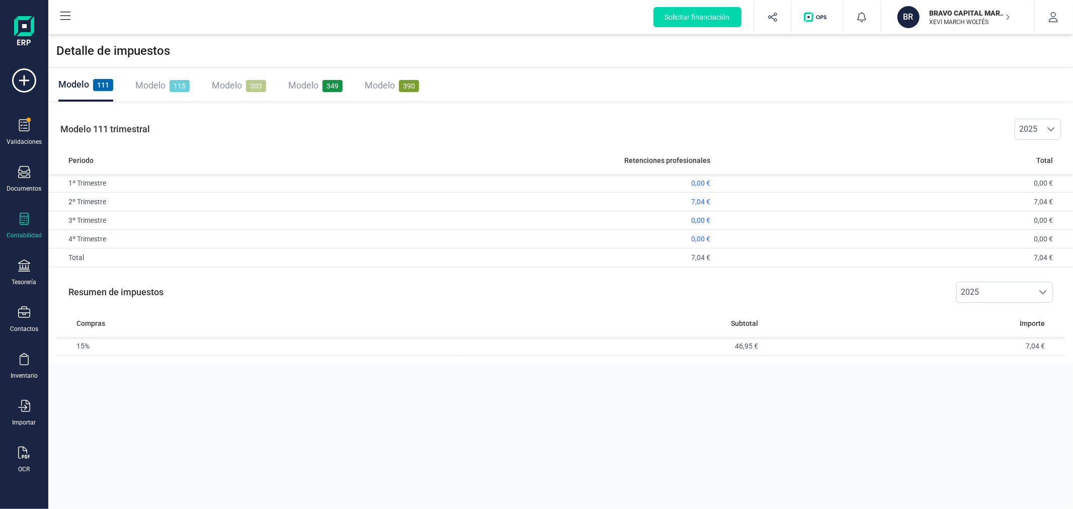
click at [152, 86] on span "Modelo" at bounding box center [150, 85] width 30 height 11
click at [963, 23] on p "XEVI MARCH WOLTÉS" at bounding box center [970, 22] width 80 height 8
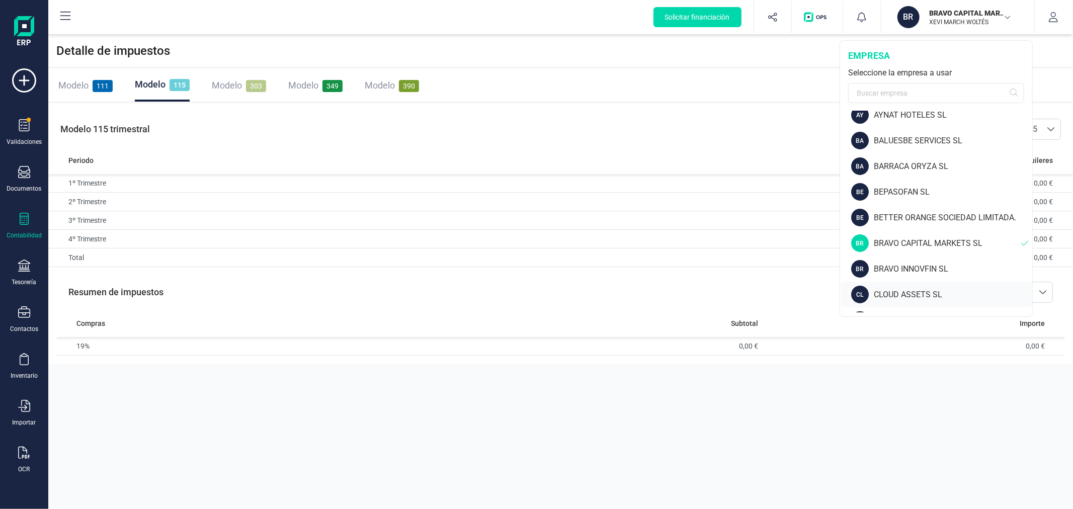
scroll to position [168, 0]
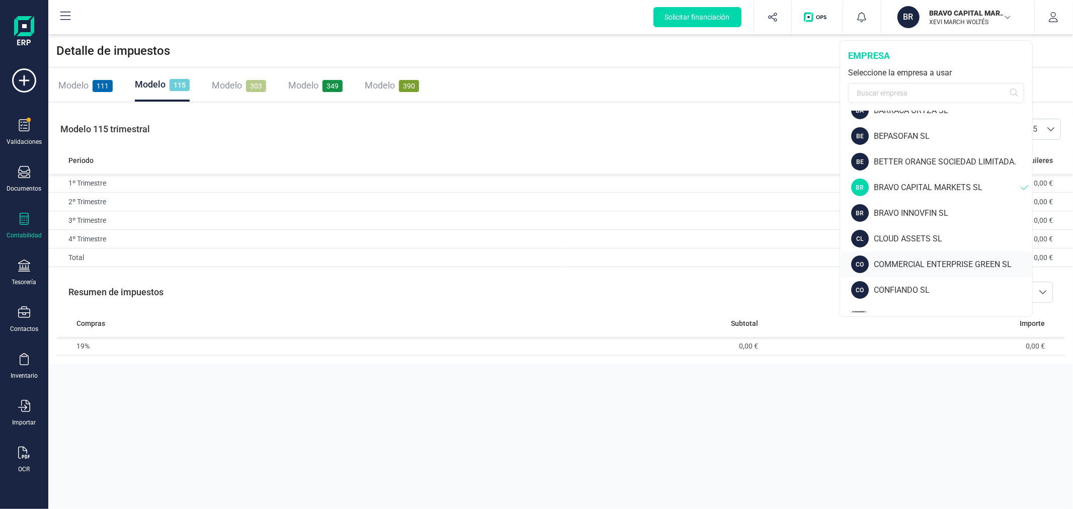
click at [909, 263] on div "COMMERCIAL ENTERPRISE GREEN SL" at bounding box center [953, 265] width 158 height 12
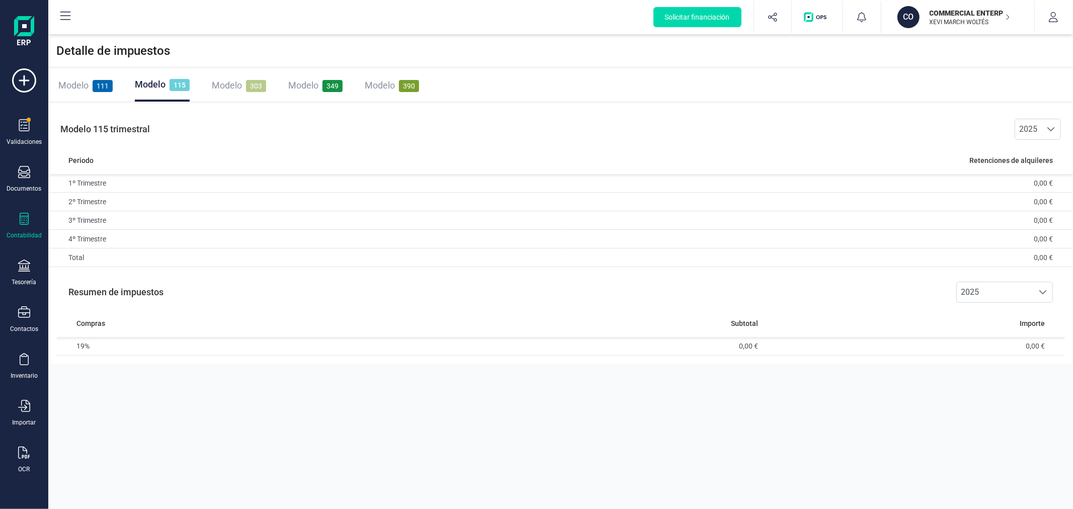
click at [249, 82] on span "303" at bounding box center [256, 86] width 20 height 12
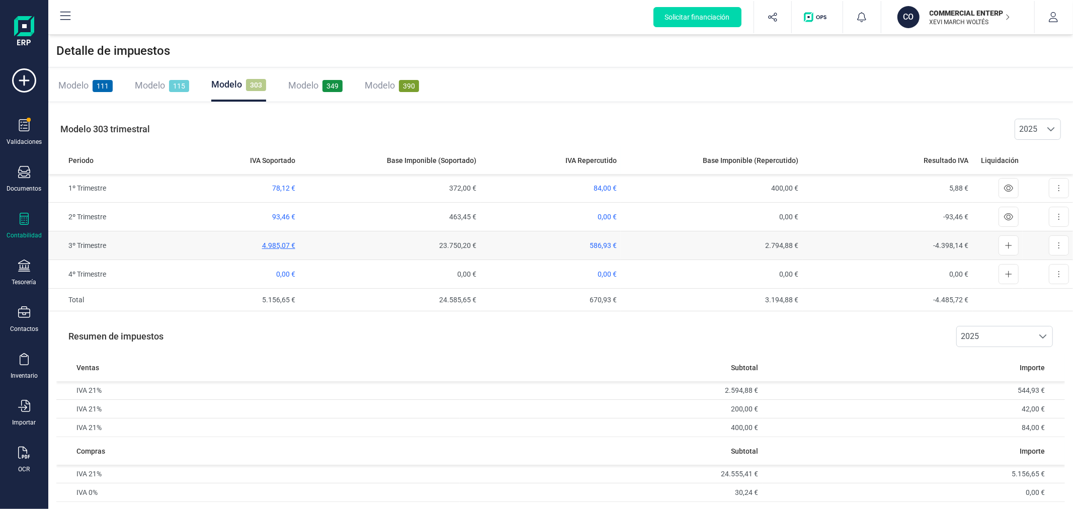
click at [269, 243] on span "4.985,07 €" at bounding box center [278, 245] width 33 height 8
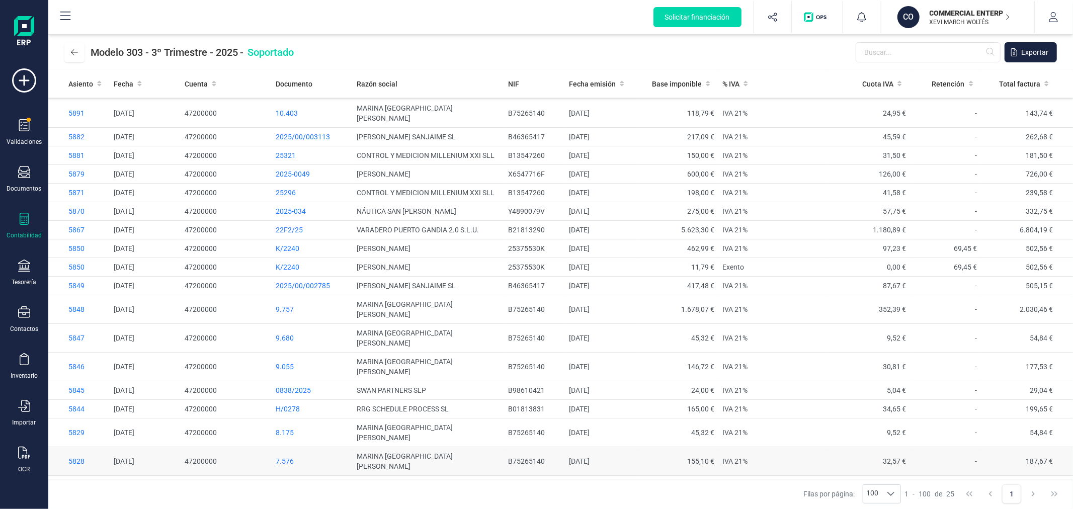
scroll to position [85, 0]
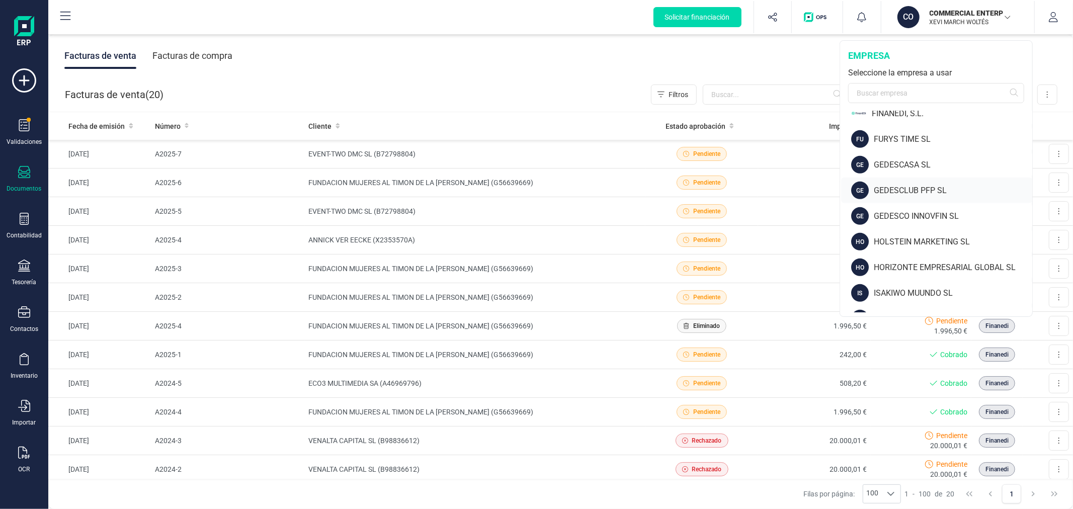
scroll to position [503, 0]
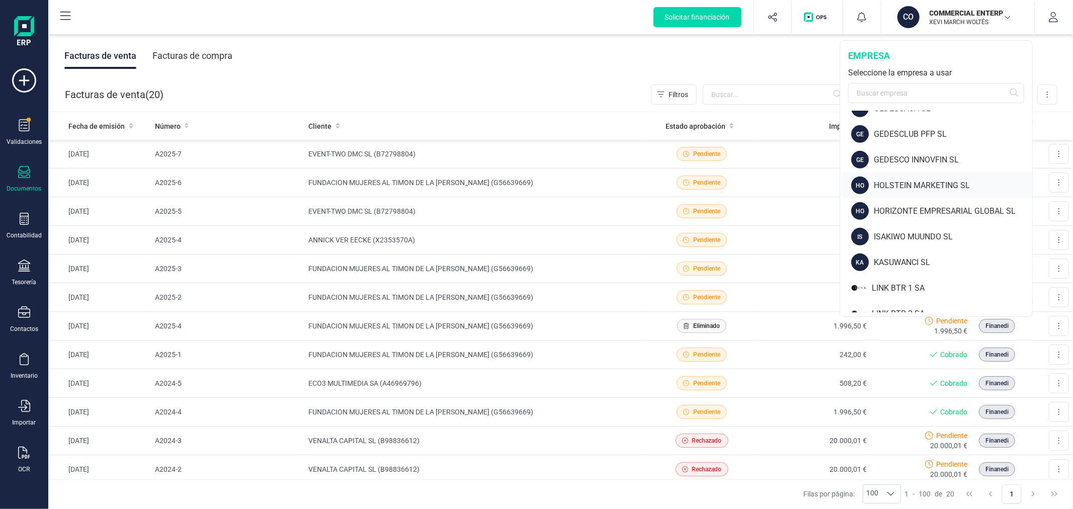
click at [905, 176] on div "HO HOLSTEIN MARKETING SL" at bounding box center [936, 186] width 191 height 26
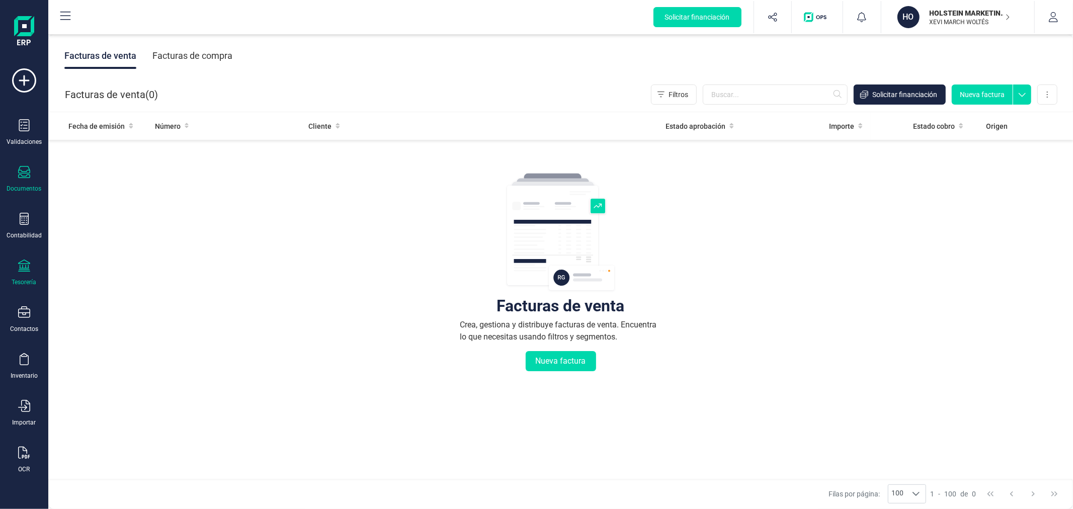
click at [29, 268] on icon at bounding box center [24, 266] width 12 height 12
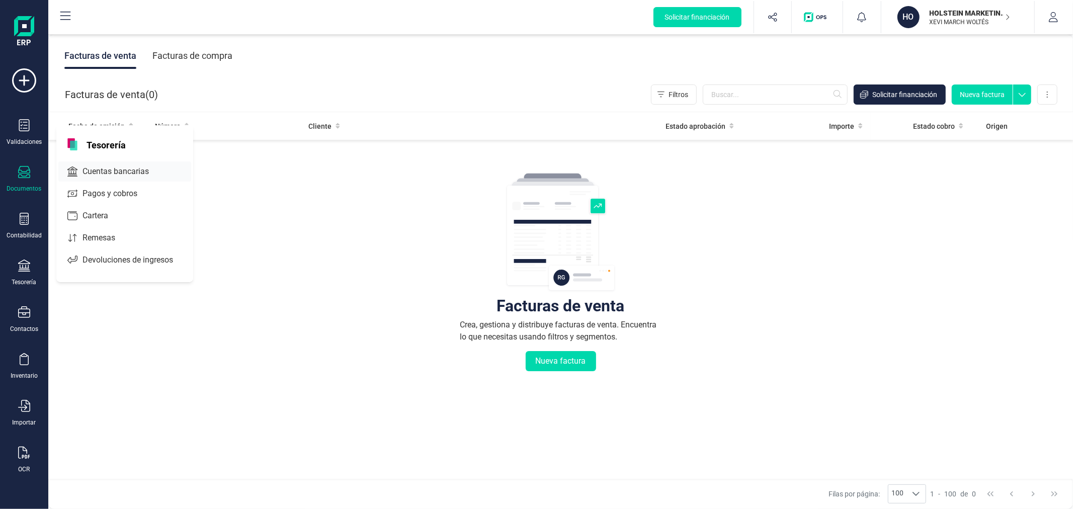
click at [123, 172] on span "Cuentas bancarias" at bounding box center [122, 172] width 89 height 12
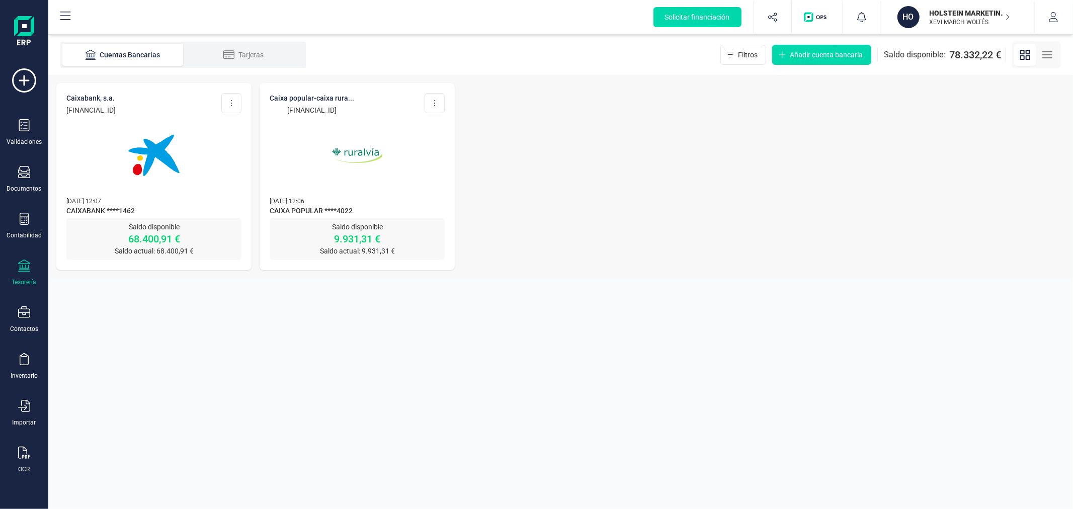
click at [193, 164] on img at bounding box center [154, 155] width 85 height 85
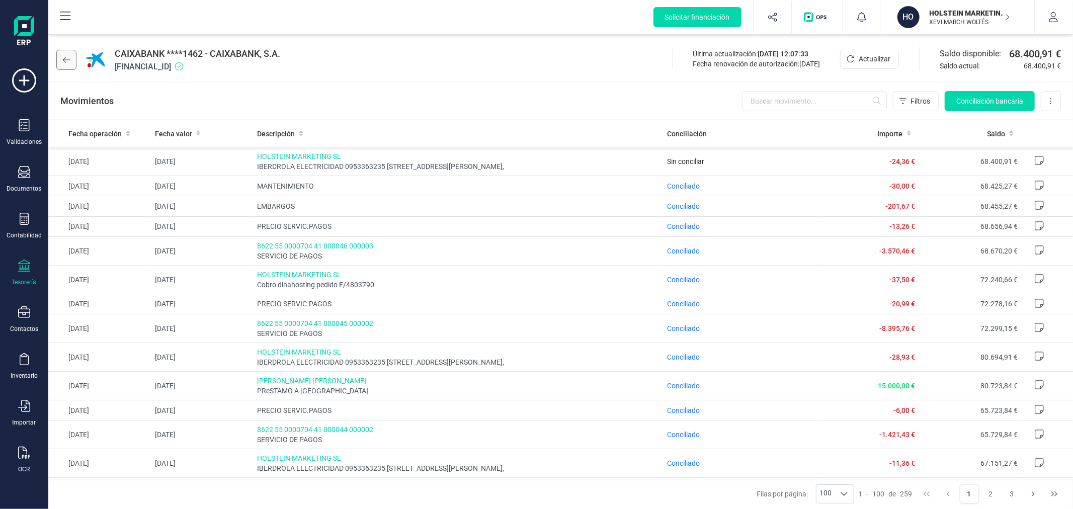
click at [64, 59] on icon at bounding box center [66, 60] width 7 height 6
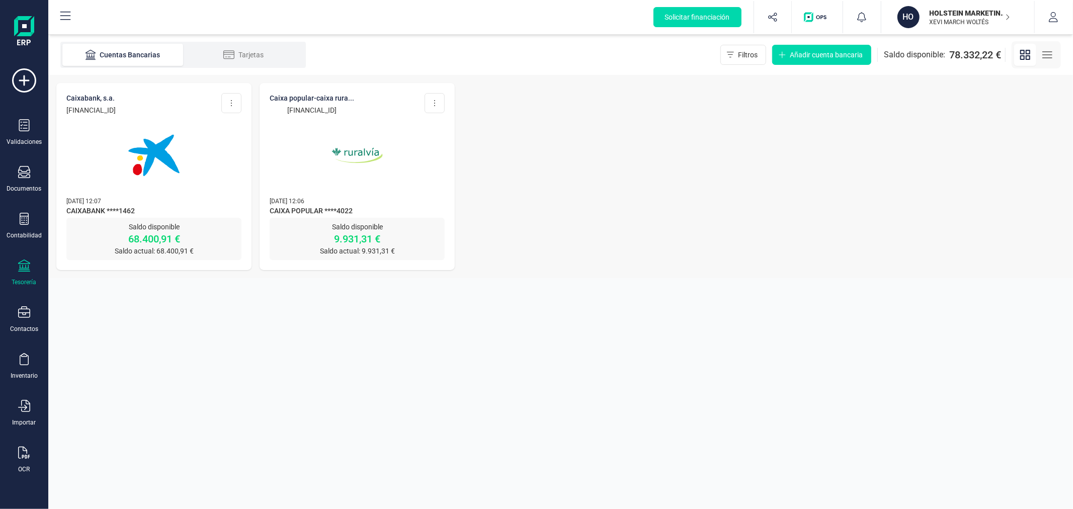
click at [315, 141] on img at bounding box center [357, 155] width 85 height 85
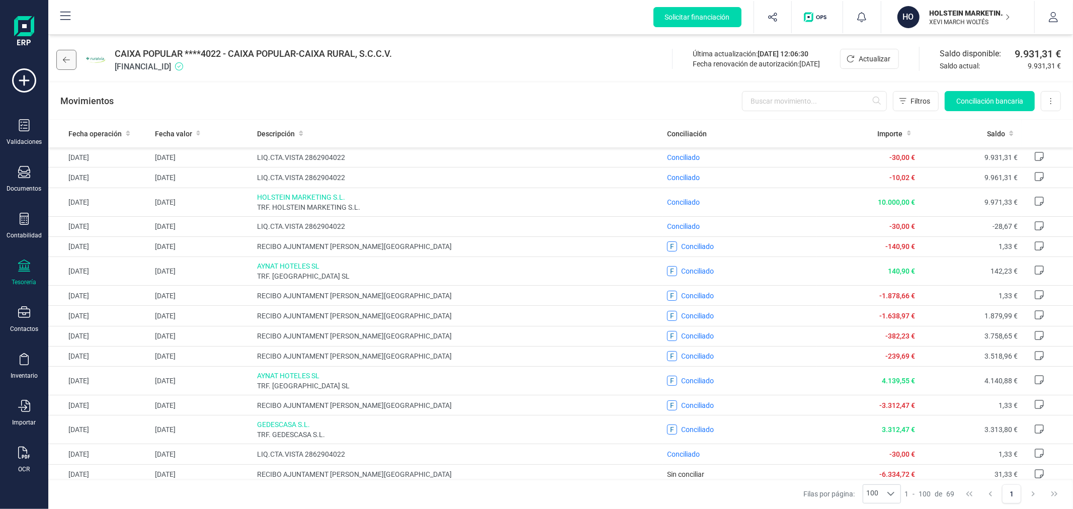
click at [64, 53] on button at bounding box center [66, 60] width 20 height 20
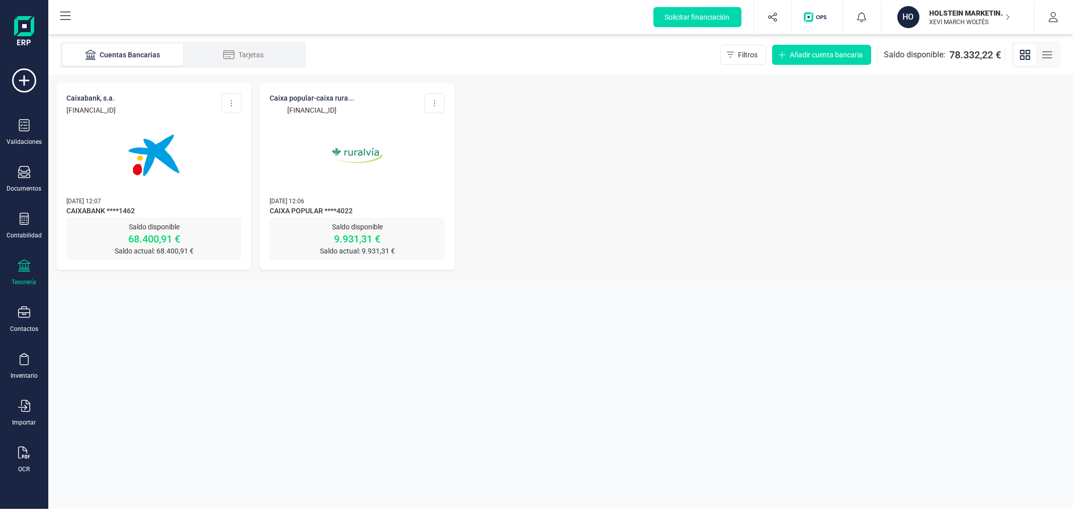
click at [402, 356] on section "Cuentas Bancarias Tarjetas Filtros Añadir cuenta bancaria Saldo disponible: 78.…" at bounding box center [560, 272] width 1025 height 474
click at [162, 150] on img at bounding box center [154, 155] width 85 height 85
